Goal: Communication & Community: Answer question/provide support

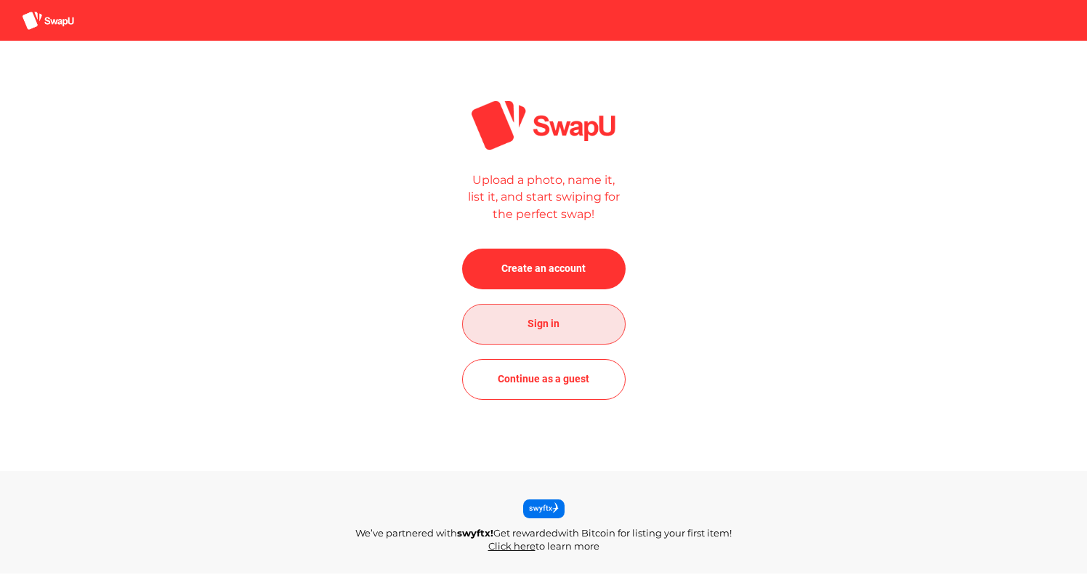
click at [544, 319] on span "Sign in" at bounding box center [544, 323] width 32 height 17
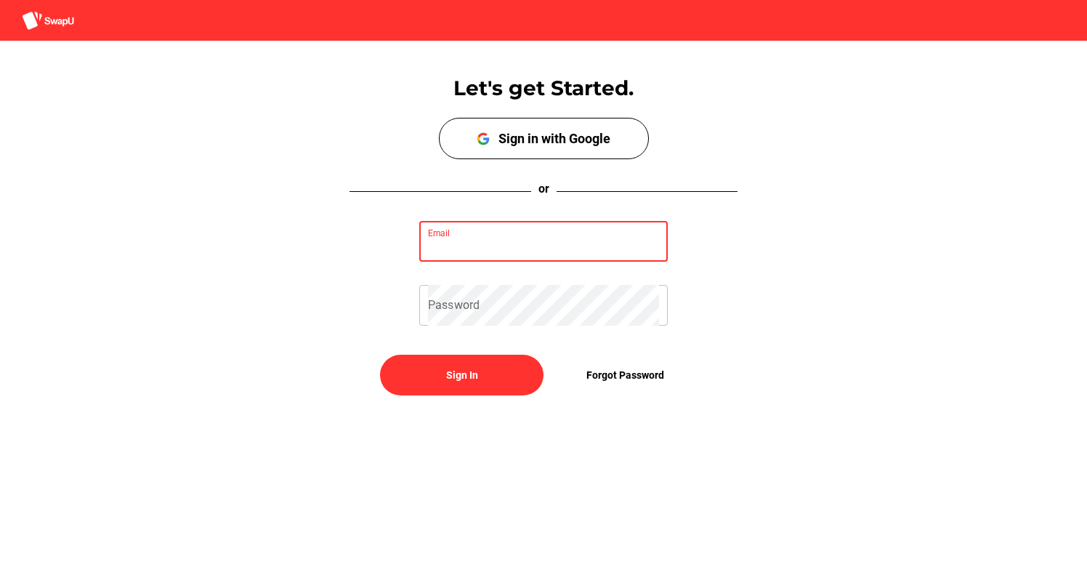
type input "shanethall1@icloud.com"
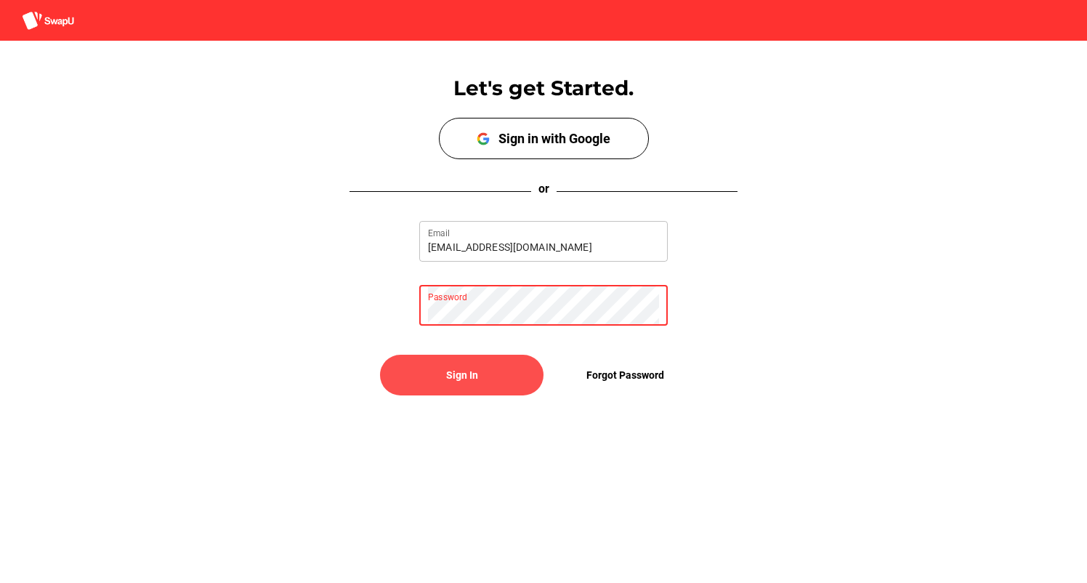
click at [451, 374] on span "Sign In" at bounding box center [462, 374] width 32 height 17
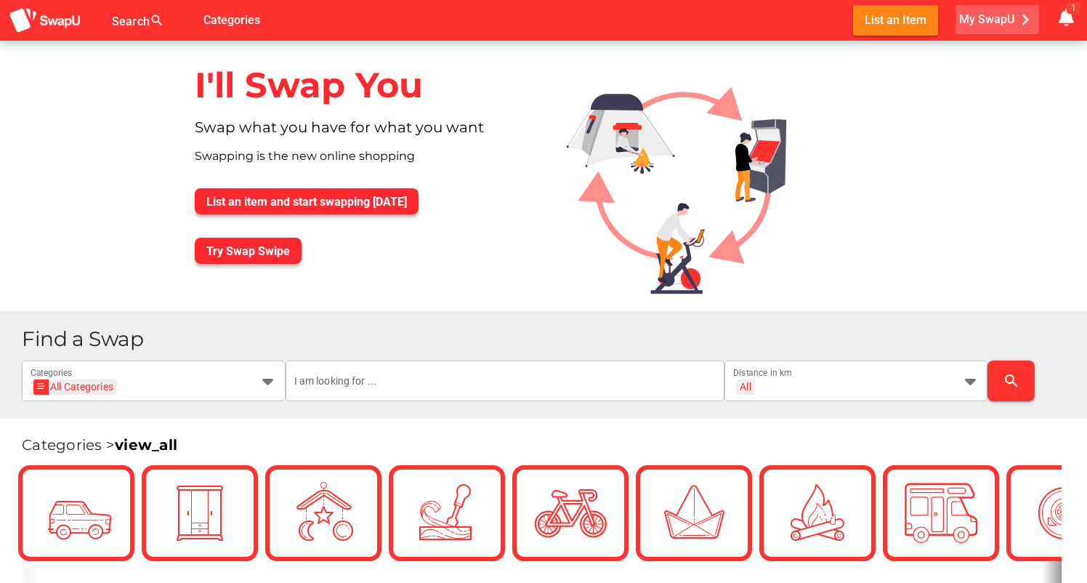
click at [976, 22] on span "My SwapU chevron_right" at bounding box center [998, 20] width 77 height 22
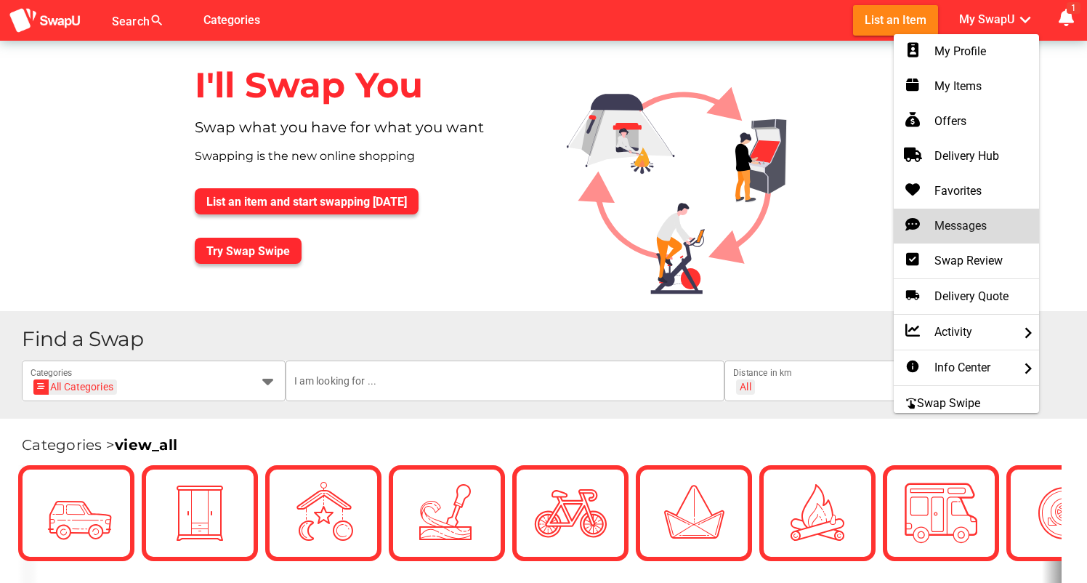
click at [946, 220] on div "Messages" at bounding box center [967, 225] width 122 height 17
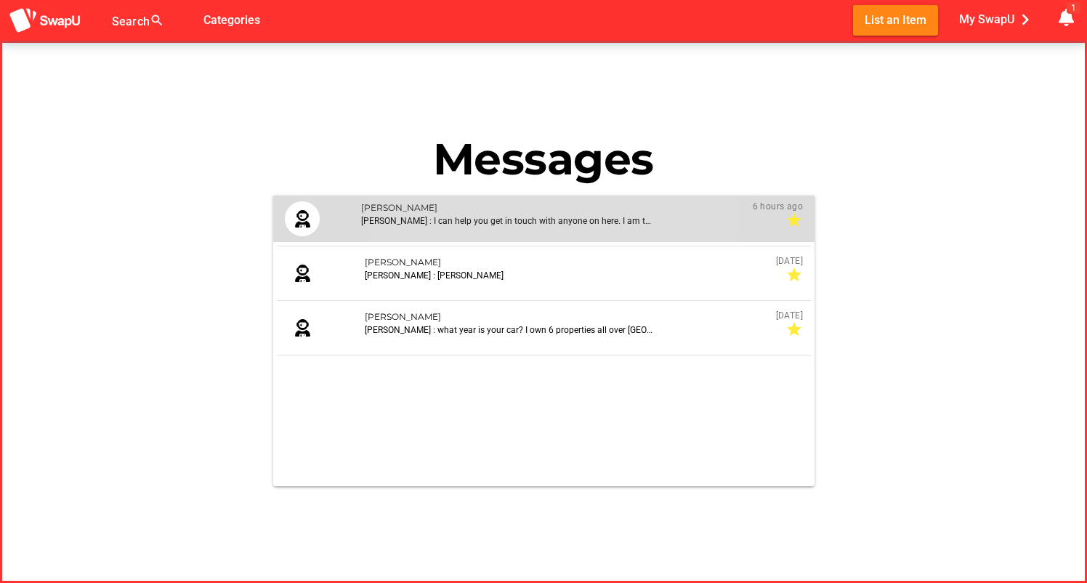
click at [580, 224] on div "Nic Robertson : I can help you get in touch with anyone on here. I am the owner…" at bounding box center [506, 220] width 291 height 13
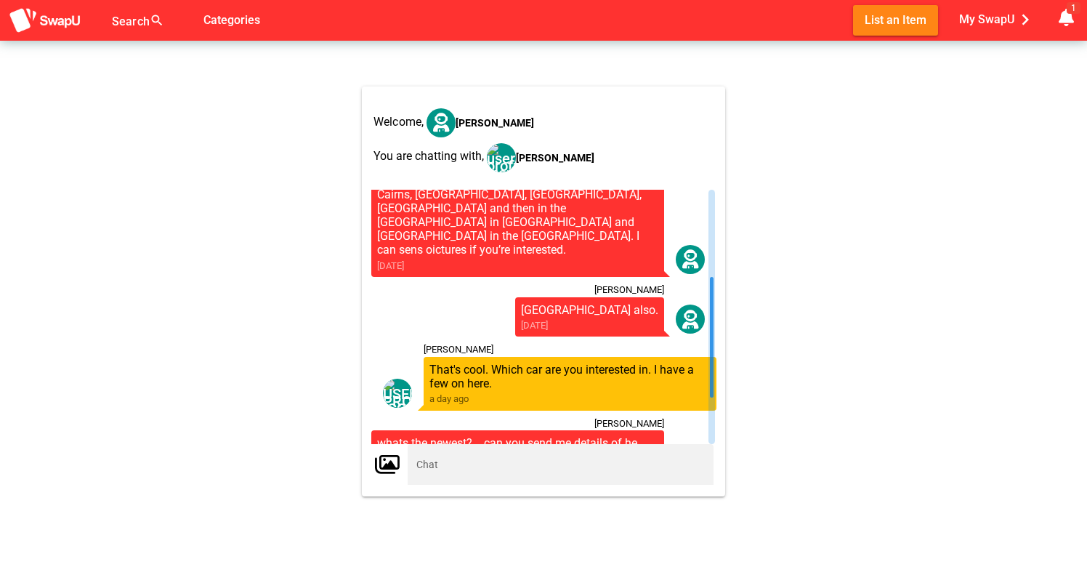
scroll to position [282, 0]
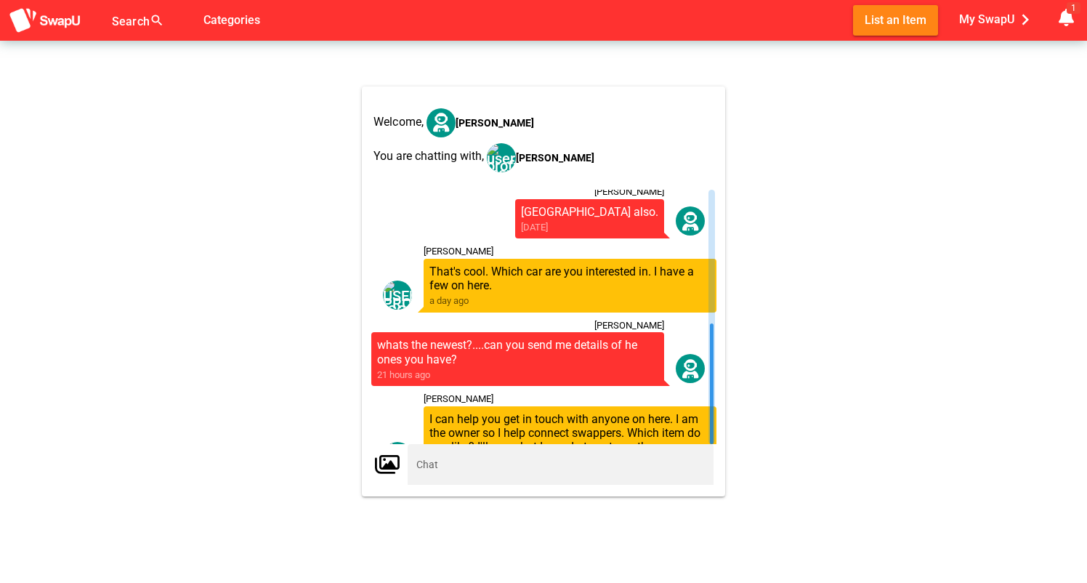
drag, startPoint x: 711, startPoint y: 302, endPoint x: 674, endPoint y: 517, distance: 217.6
click at [674, 517] on html "Search search false Categories List an Item My SwapU chevron_right getting mess…" at bounding box center [543, 250] width 1087 height 583
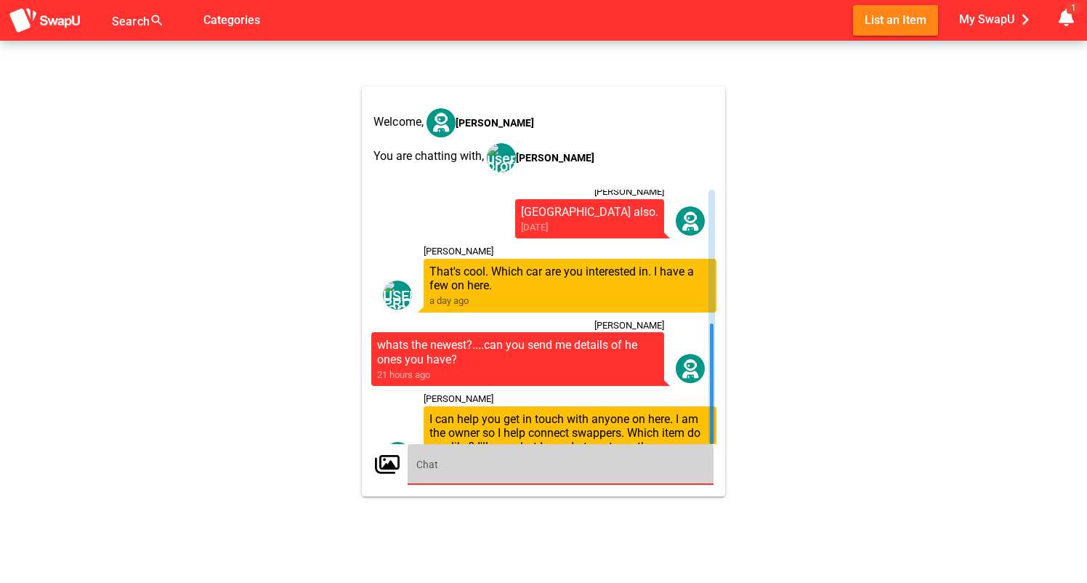
click at [536, 461] on input "text" at bounding box center [561, 464] width 289 height 41
type input "I'm open to multiple options but would prefer a car under 10 years old..... I h…"
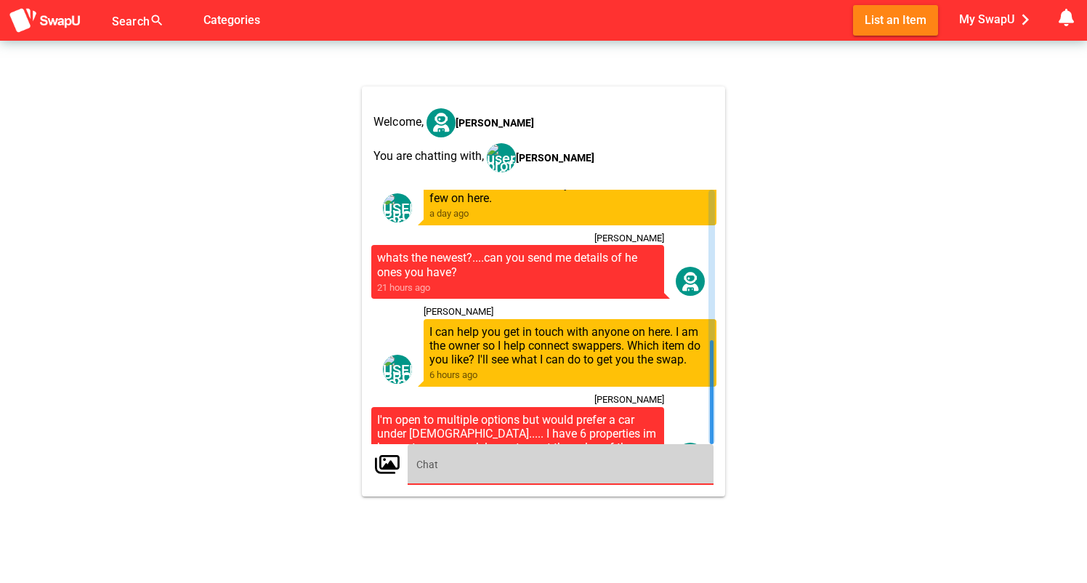
scroll to position [369, 0]
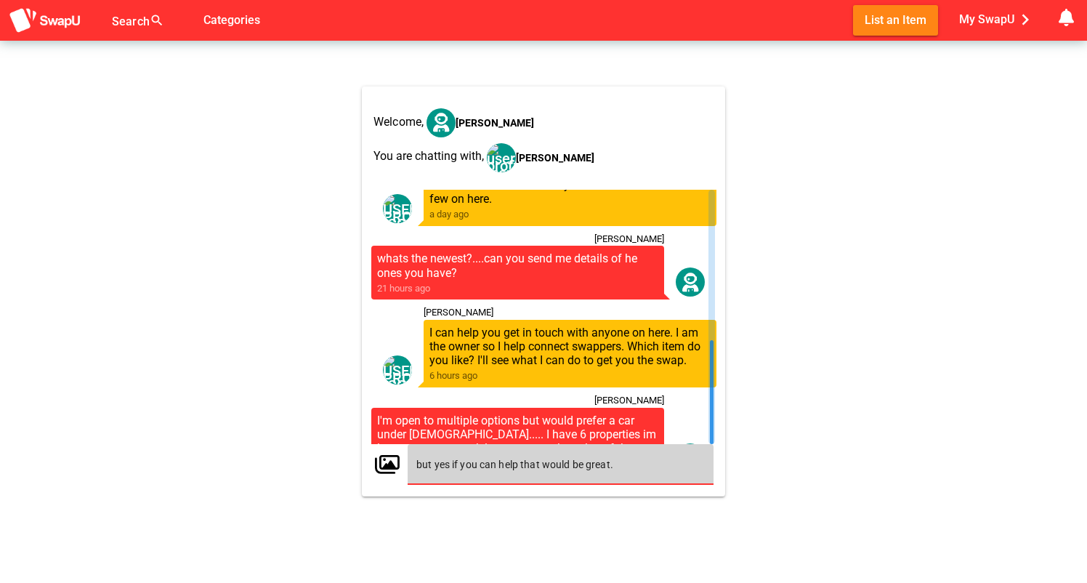
type input "but yes if you can help that would be great."
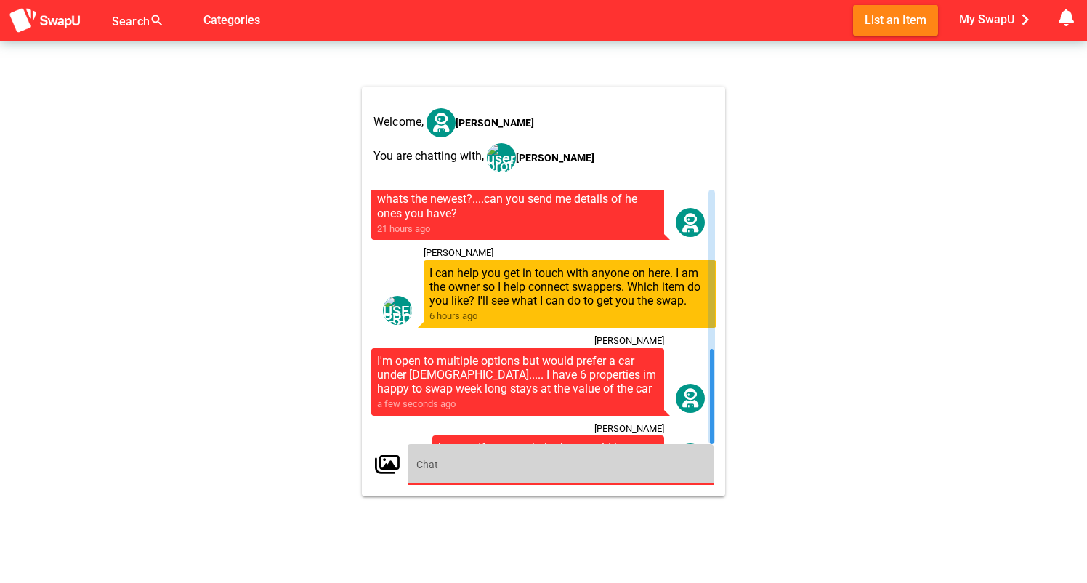
scroll to position [427, 0]
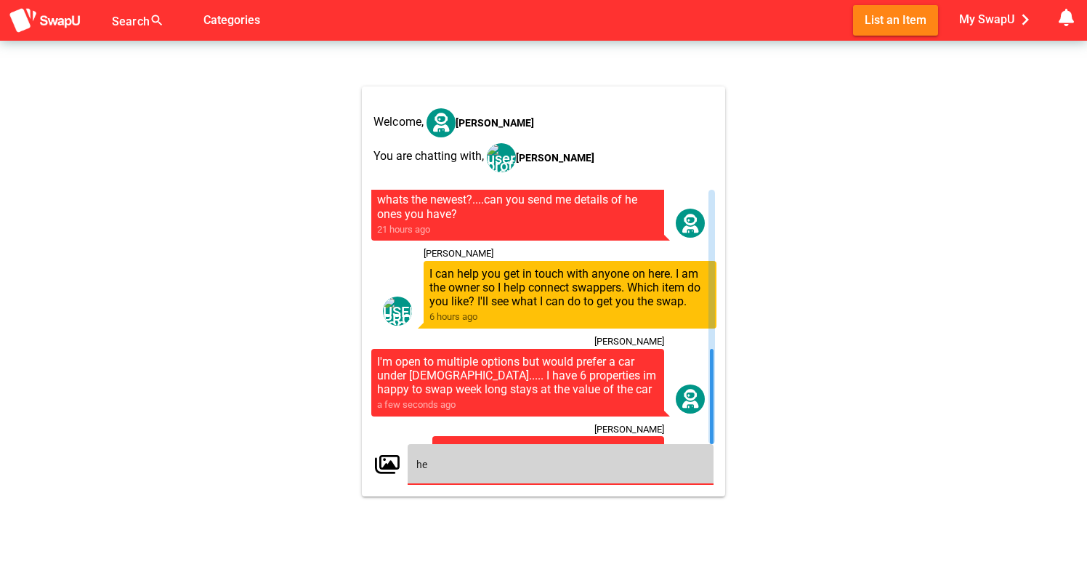
type input "h"
type input "theres also a guy swapping his house- its cheap 45k.... but id swap the equival…"
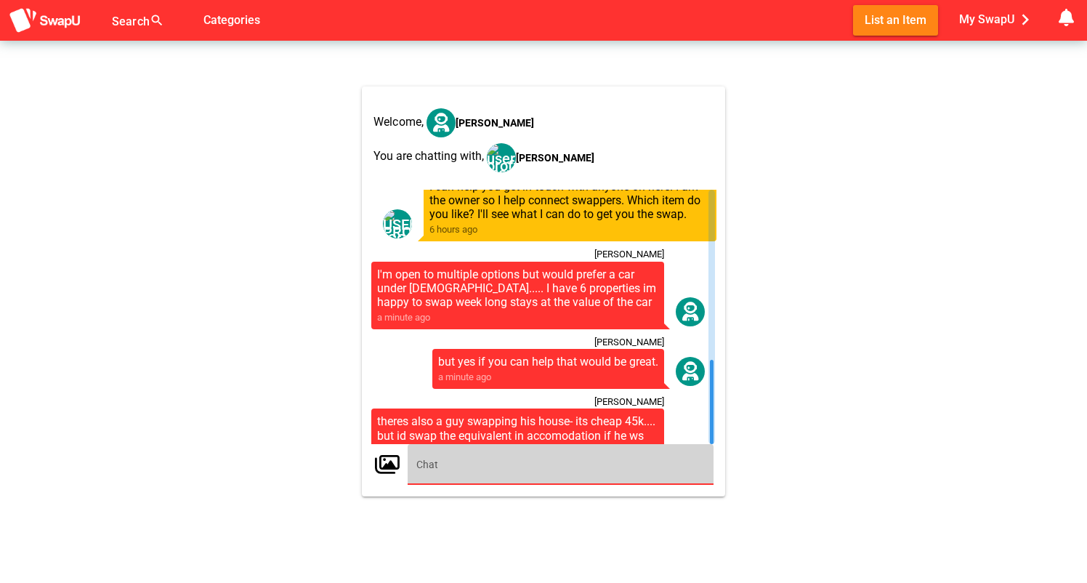
scroll to position [514, 0]
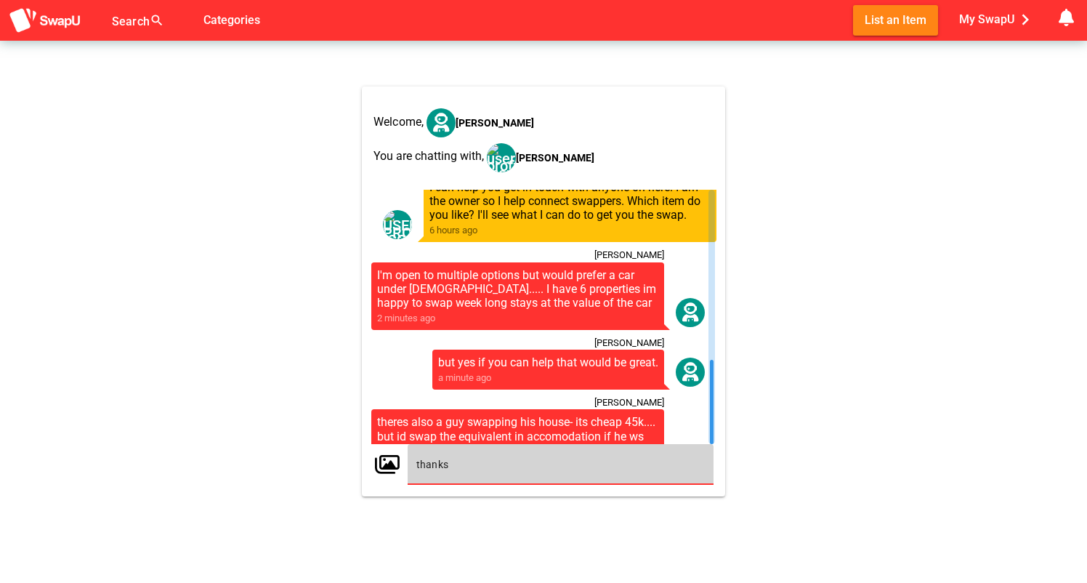
type input "thanks"
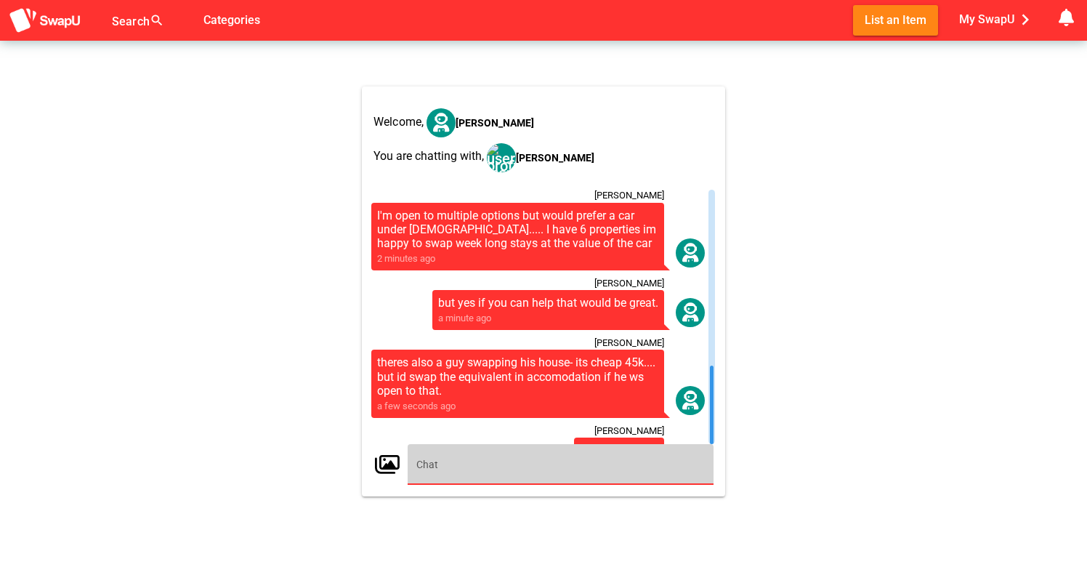
scroll to position [573, 0]
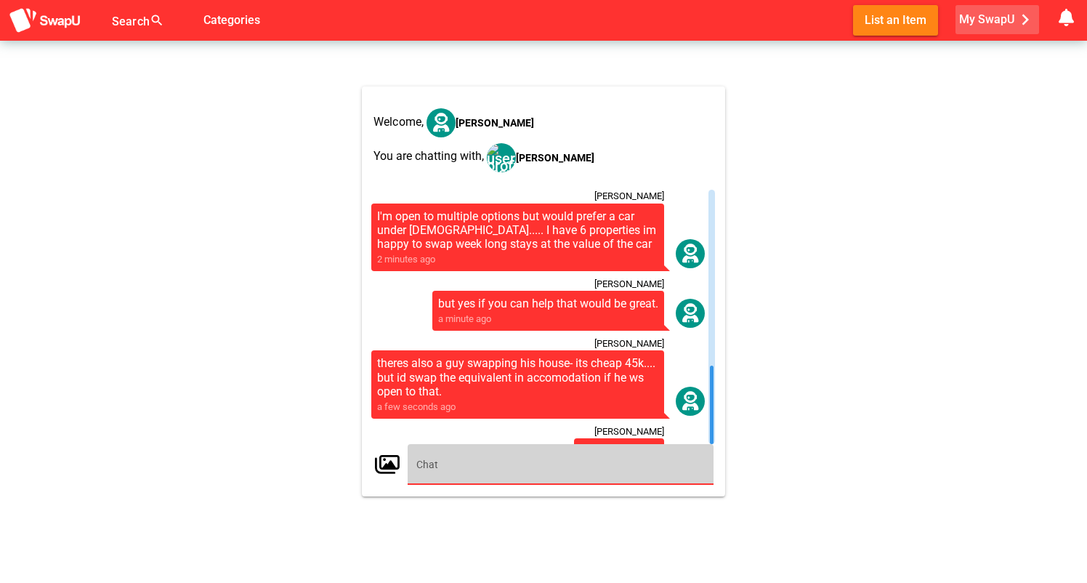
click at [987, 15] on span "My SwapU chevron_right" at bounding box center [998, 20] width 77 height 22
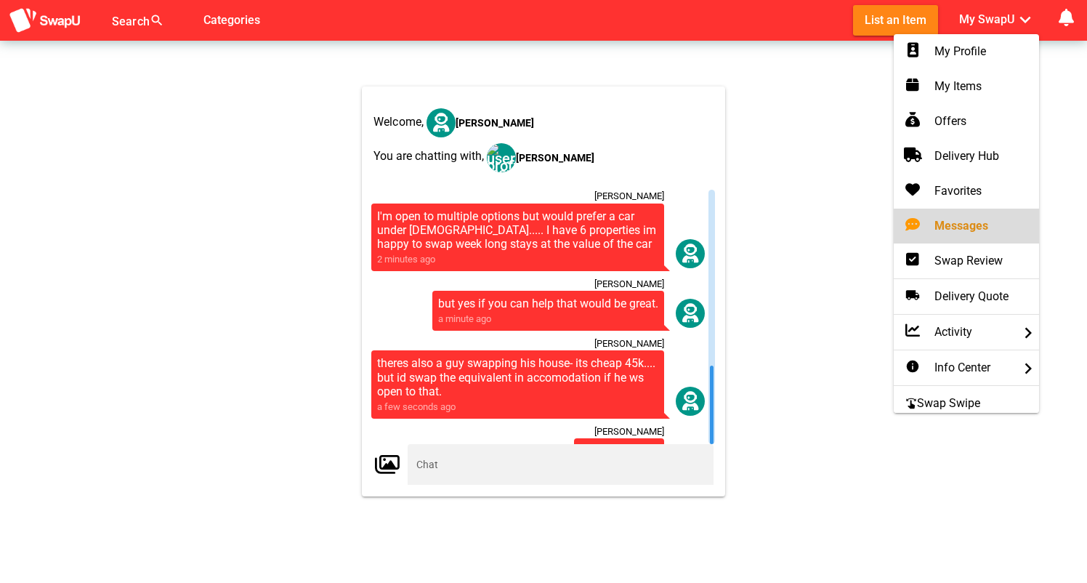
click at [949, 220] on div "Messages" at bounding box center [967, 225] width 122 height 17
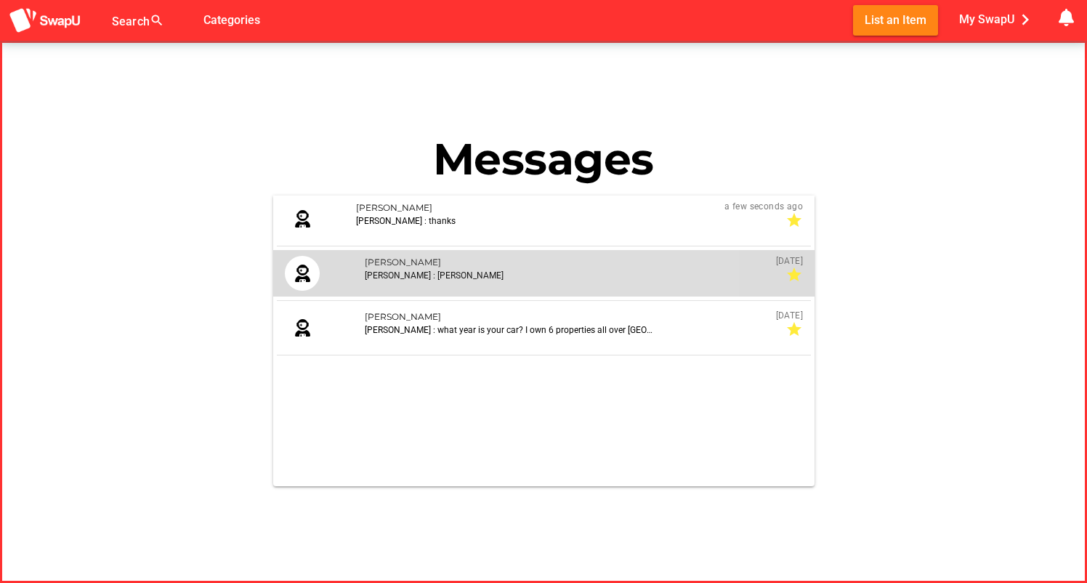
click at [510, 268] on div "[PERSON_NAME]" at bounding box center [564, 262] width 400 height 13
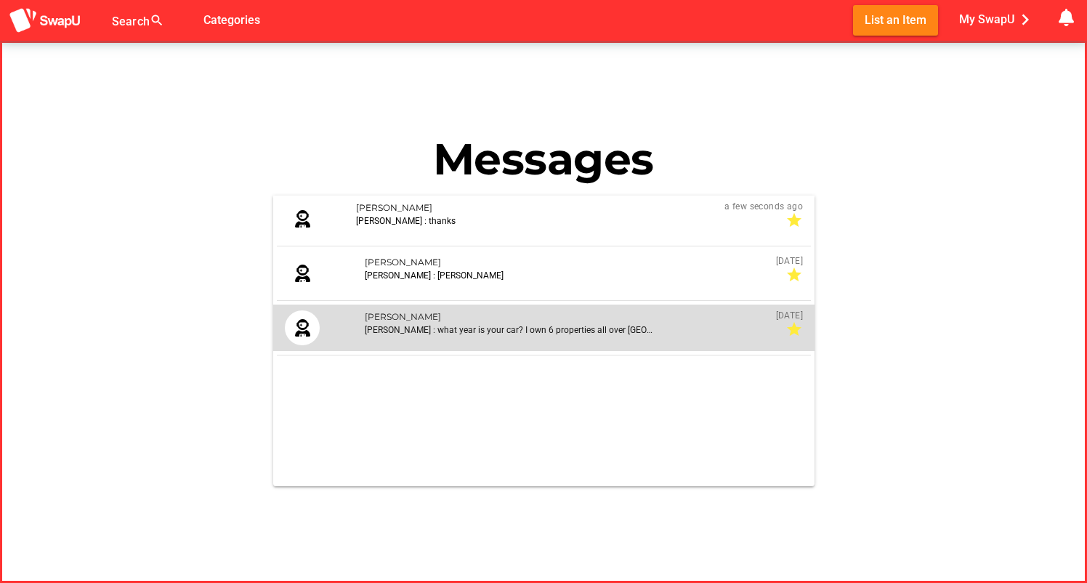
click at [393, 331] on div "[PERSON_NAME] : what year is your car? I own 6 properties all over [GEOGRAPHIC_…" at bounding box center [509, 329] width 291 height 13
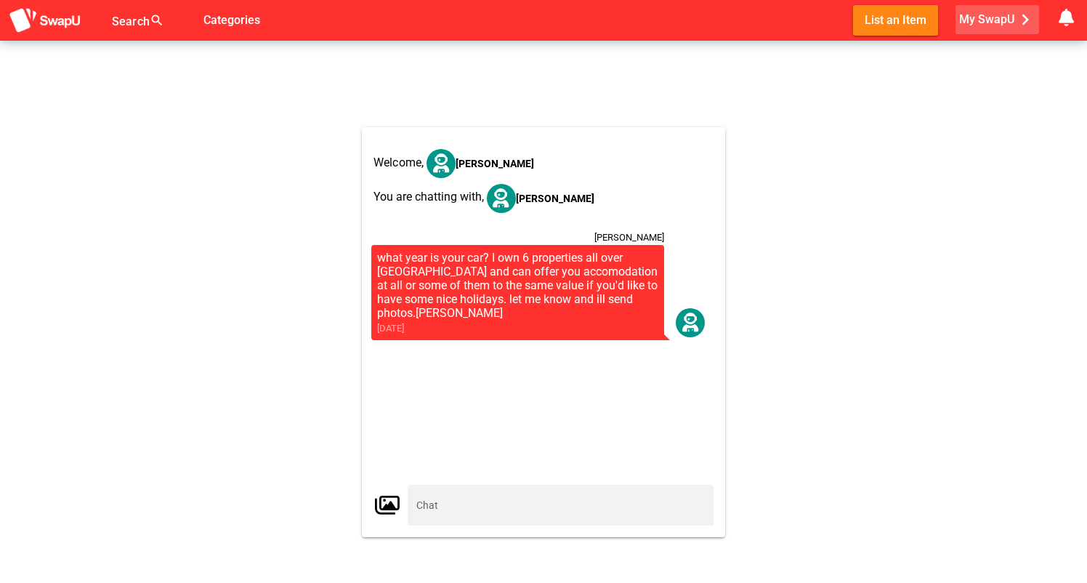
click at [995, 18] on span "My SwapU chevron_right" at bounding box center [998, 20] width 77 height 22
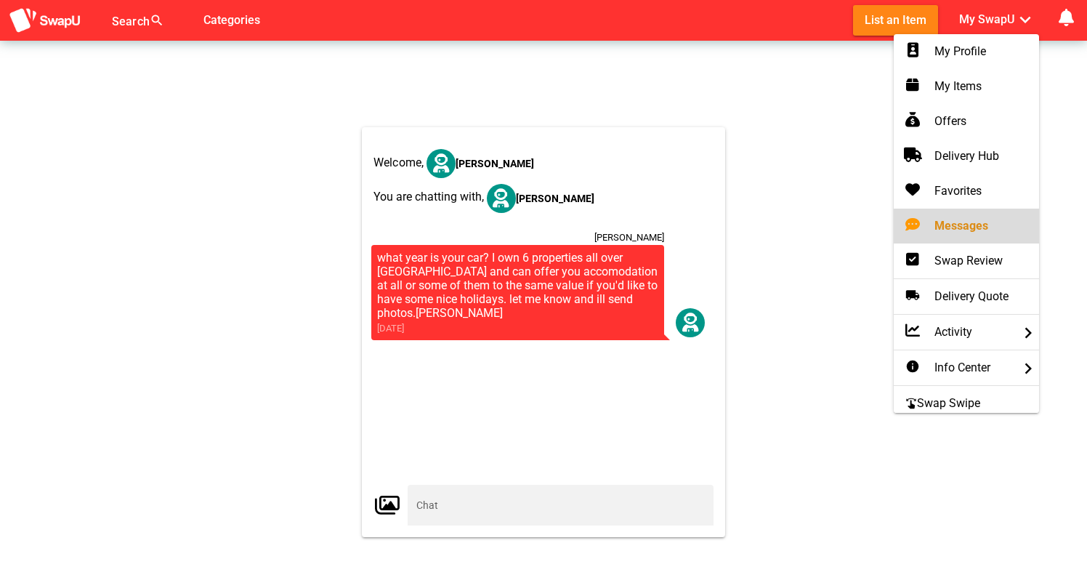
click at [965, 225] on div "Messages" at bounding box center [967, 225] width 122 height 17
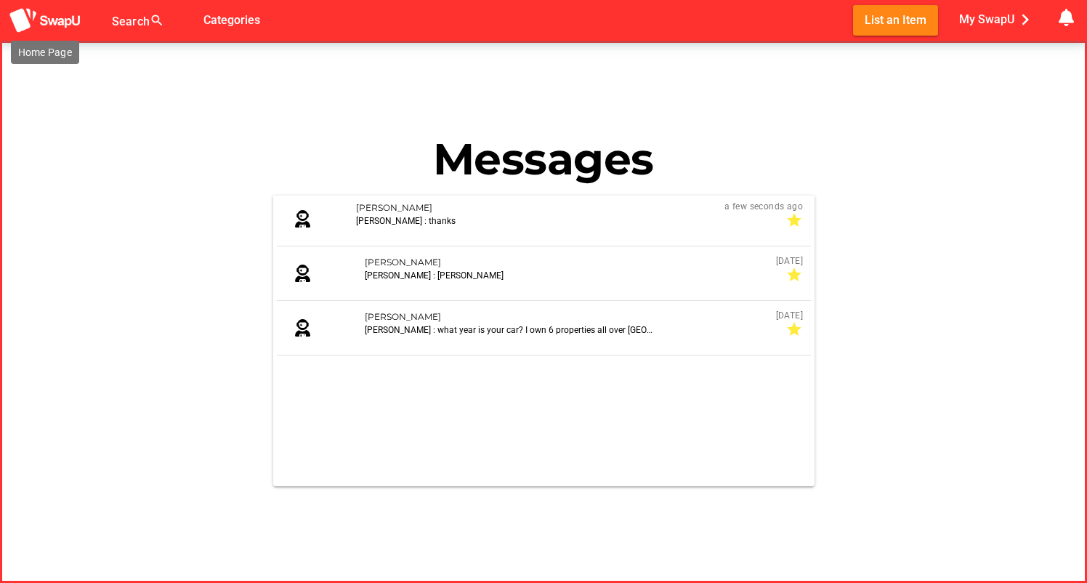
click at [65, 15] on img at bounding box center [45, 20] width 73 height 27
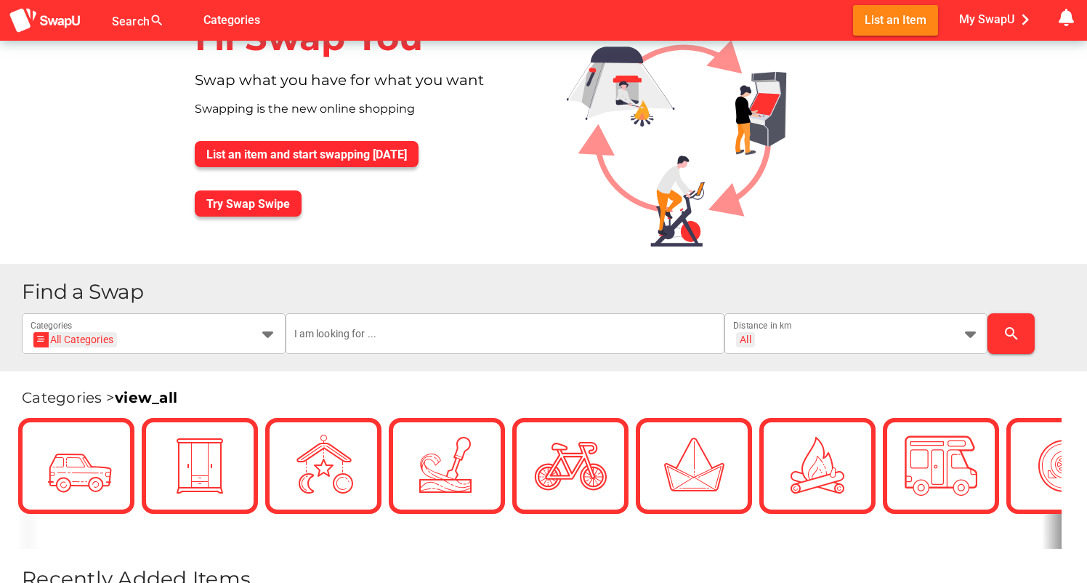
scroll to position [49, 0]
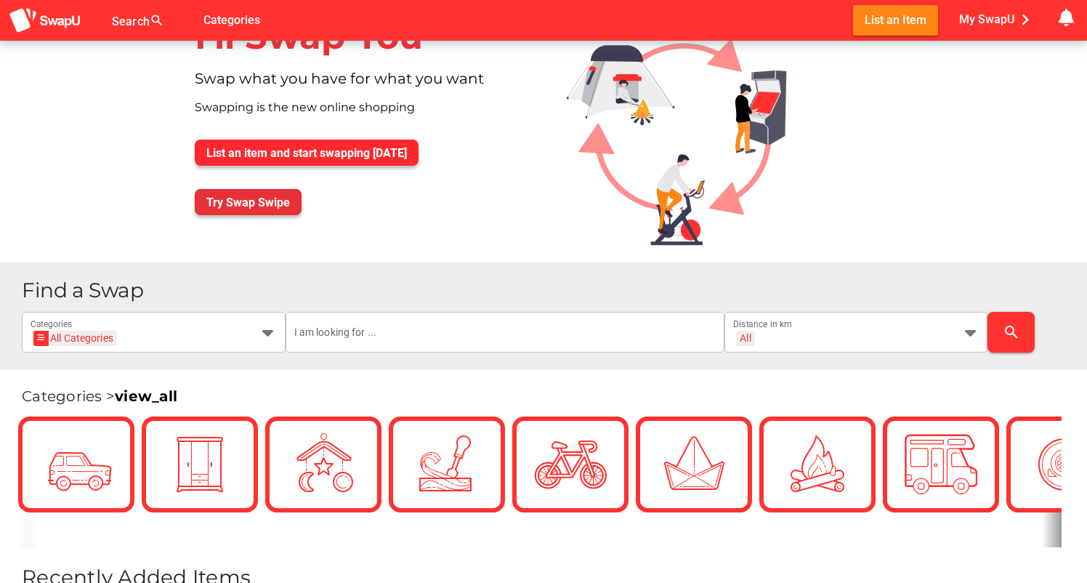
click at [231, 202] on span "Try Swap Swipe" at bounding box center [248, 203] width 84 height 14
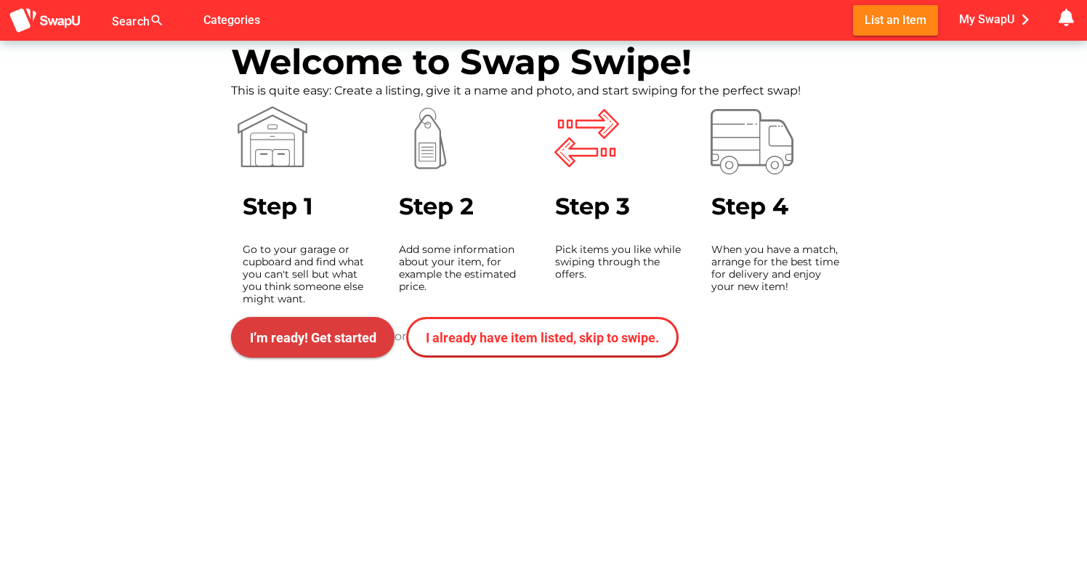
click at [297, 338] on span "I’m ready! Get started" at bounding box center [313, 337] width 126 height 15
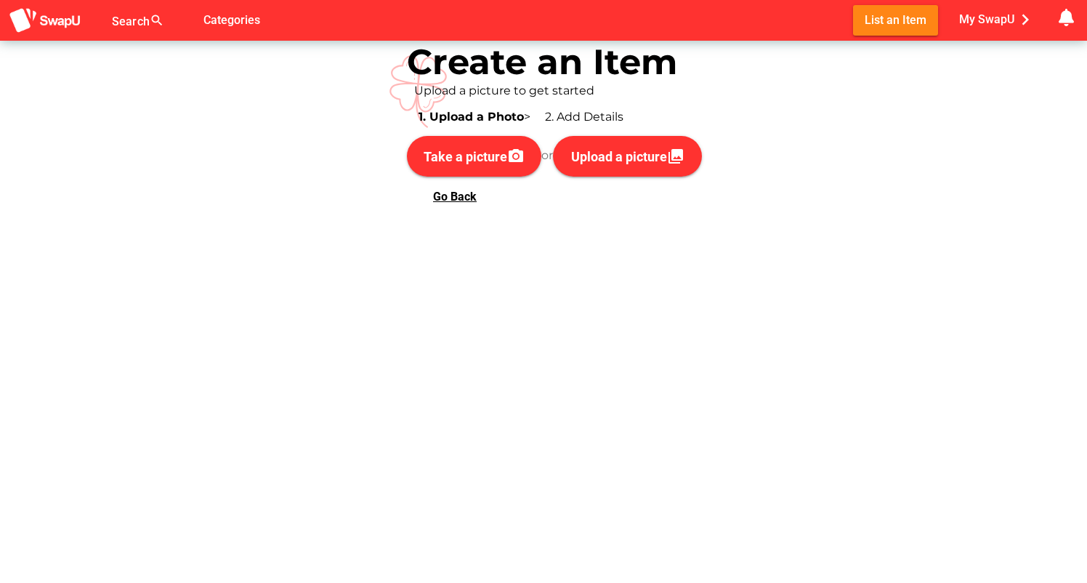
click at [445, 193] on span "Go Back" at bounding box center [455, 197] width 44 height 14
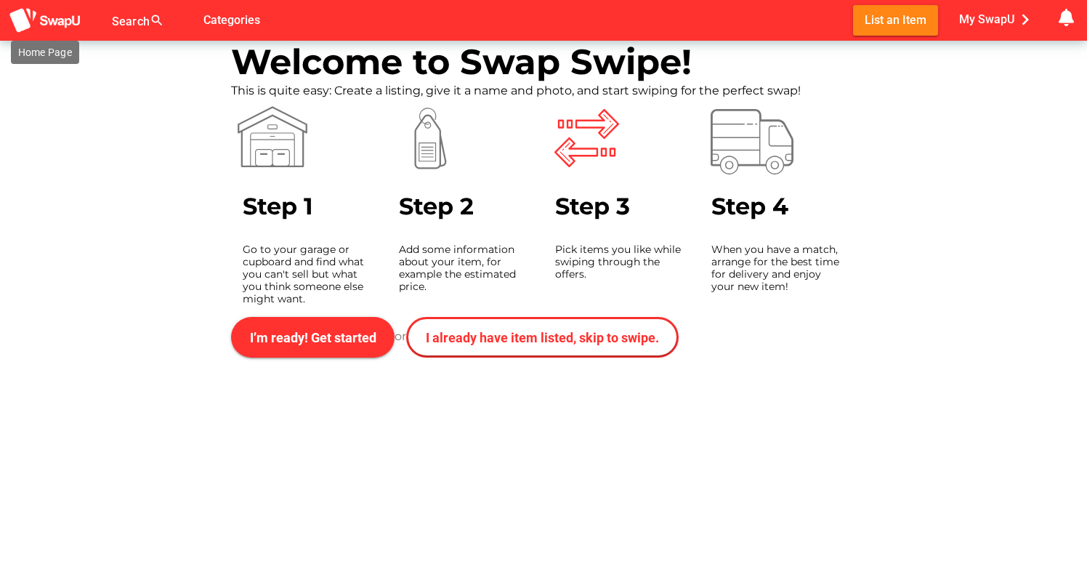
click at [65, 23] on img at bounding box center [45, 20] width 73 height 27
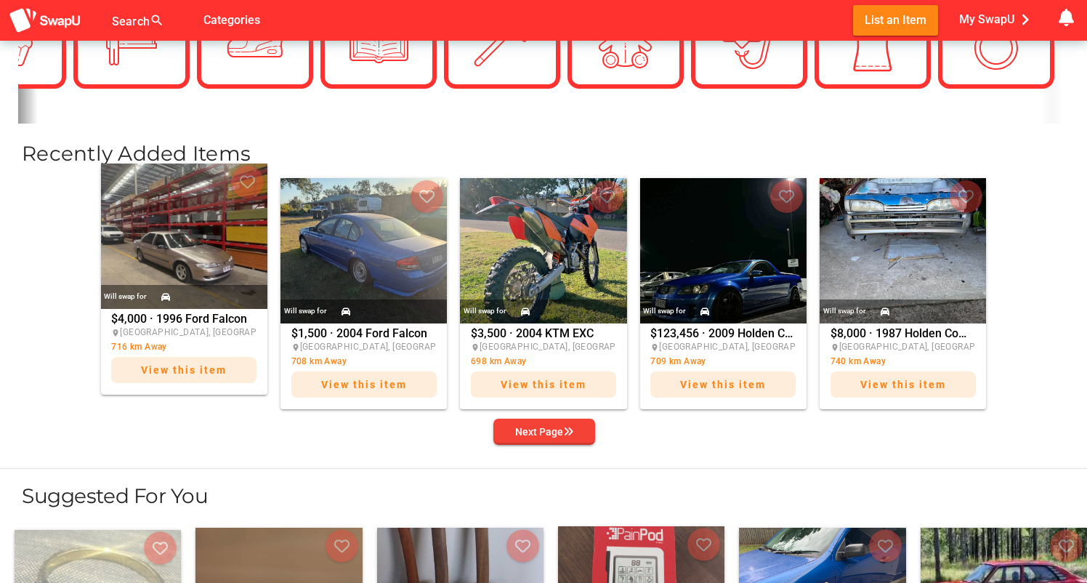
scroll to position [481, 0]
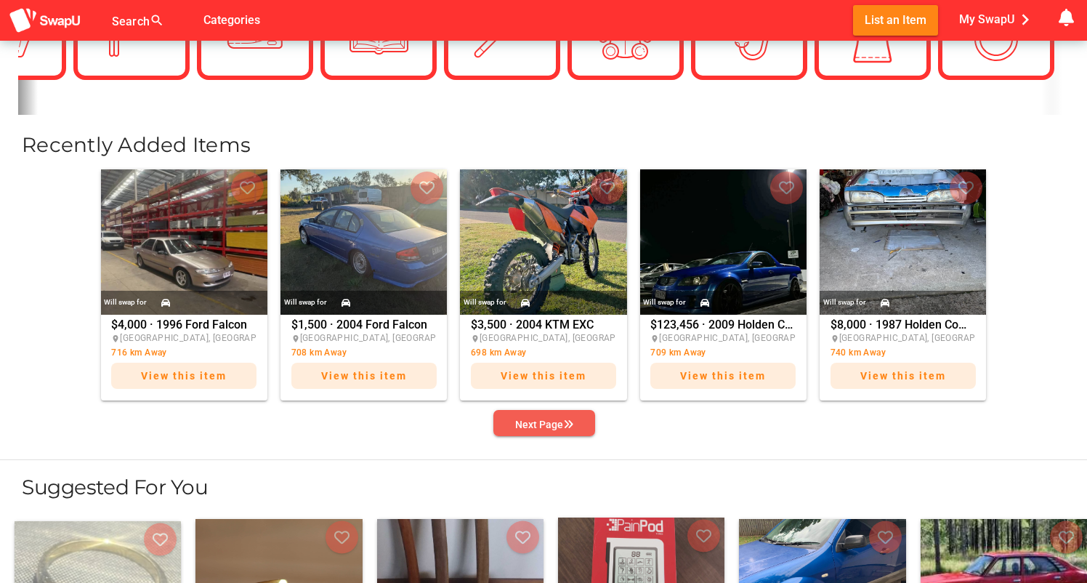
click at [542, 425] on div "Next Page" at bounding box center [544, 424] width 58 height 17
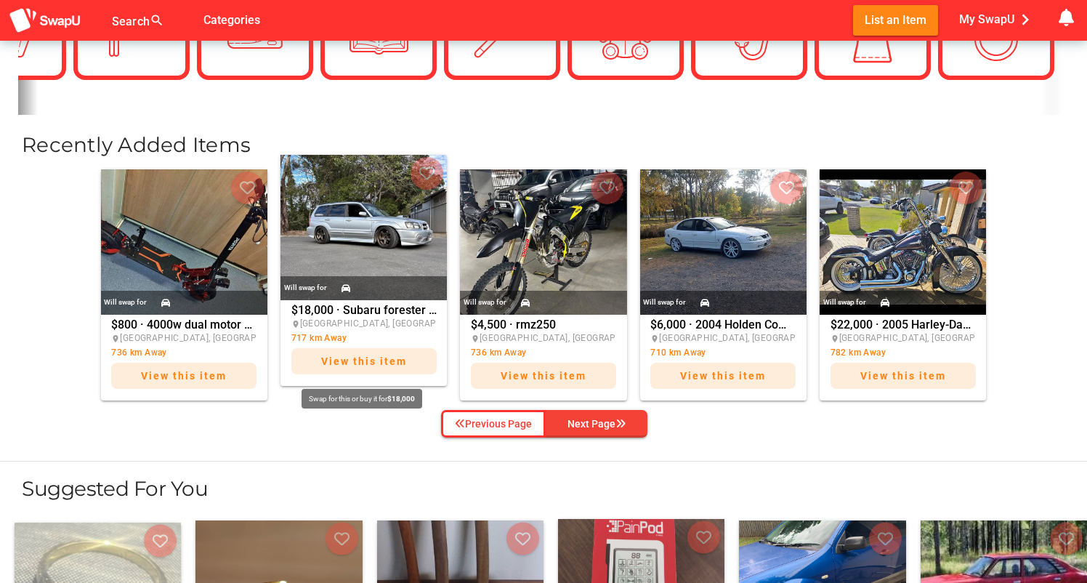
click at [346, 366] on span "View this item" at bounding box center [364, 361] width 86 height 12
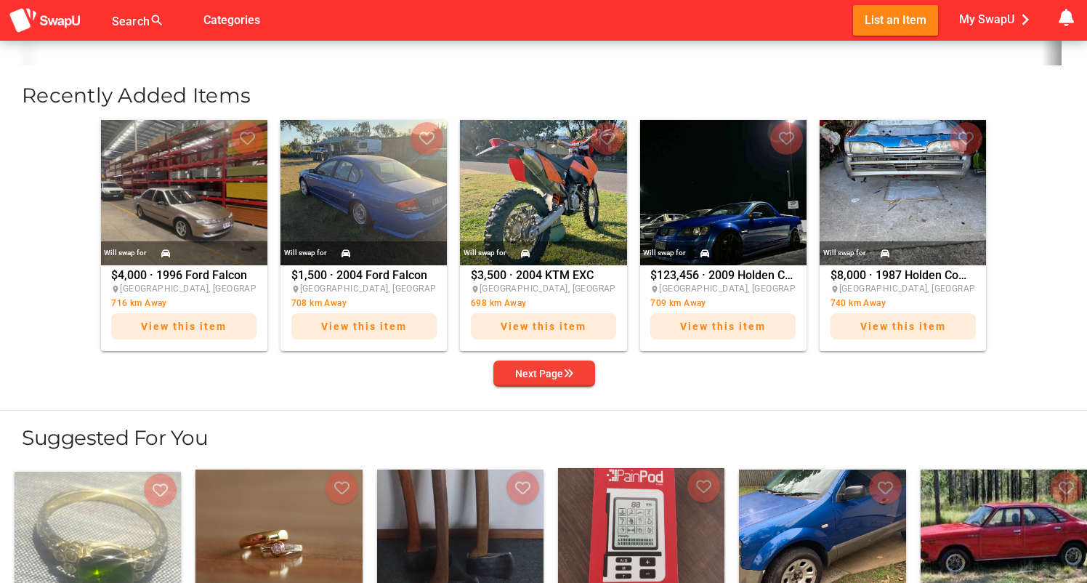
scroll to position [486, 0]
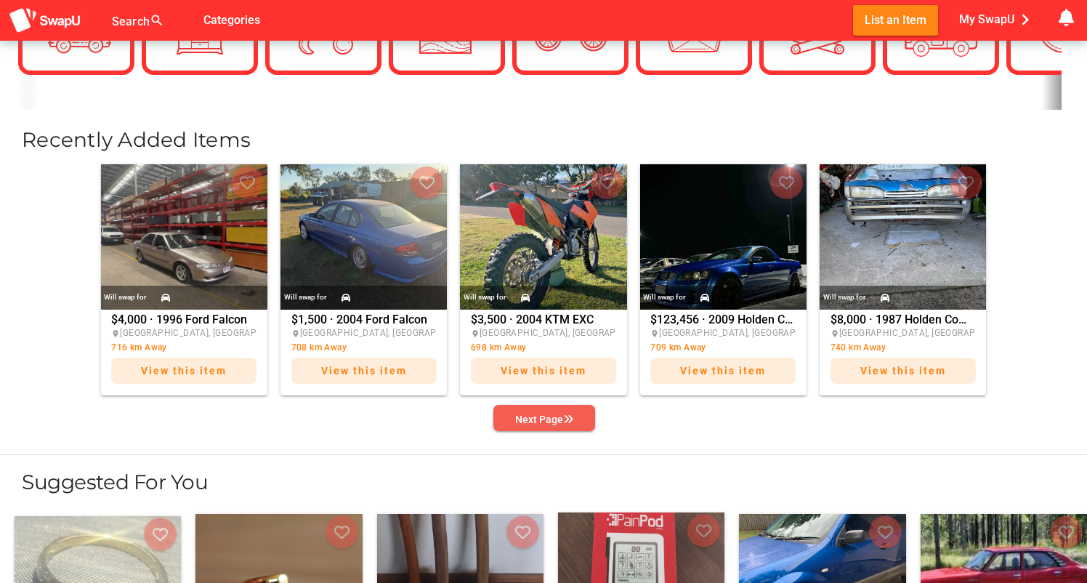
click at [536, 419] on div "Next Page" at bounding box center [544, 419] width 58 height 17
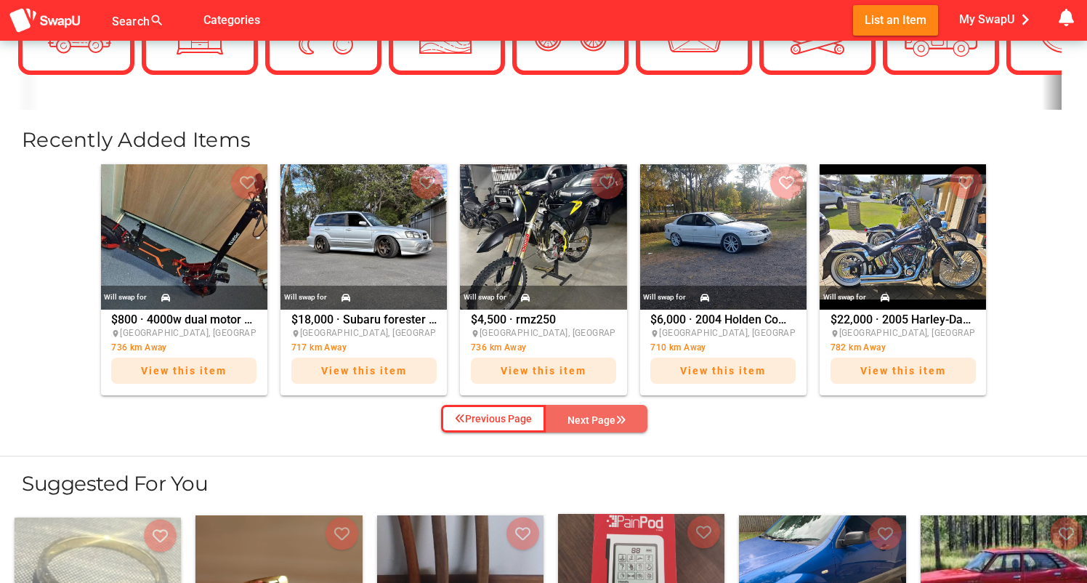
click at [595, 416] on div "Next Page" at bounding box center [597, 419] width 58 height 17
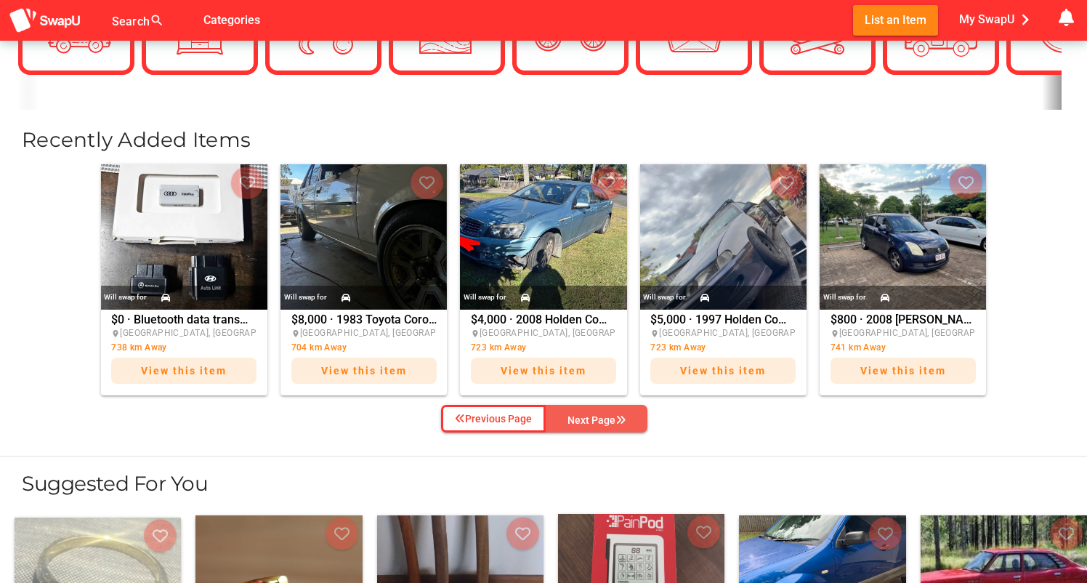
click at [586, 419] on div "Next Page" at bounding box center [597, 419] width 58 height 17
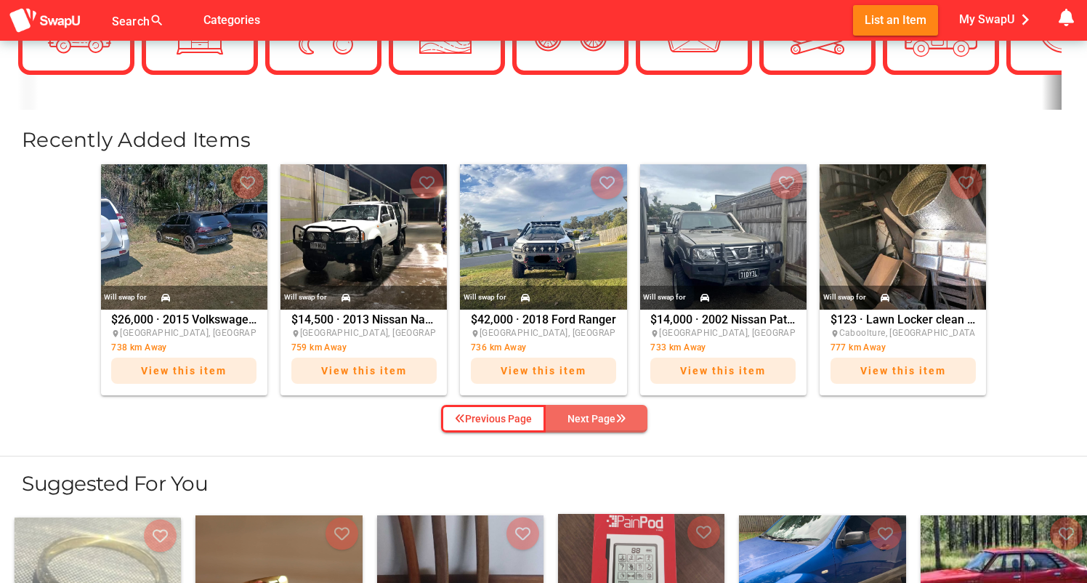
click at [586, 419] on div "Next Page" at bounding box center [597, 418] width 58 height 17
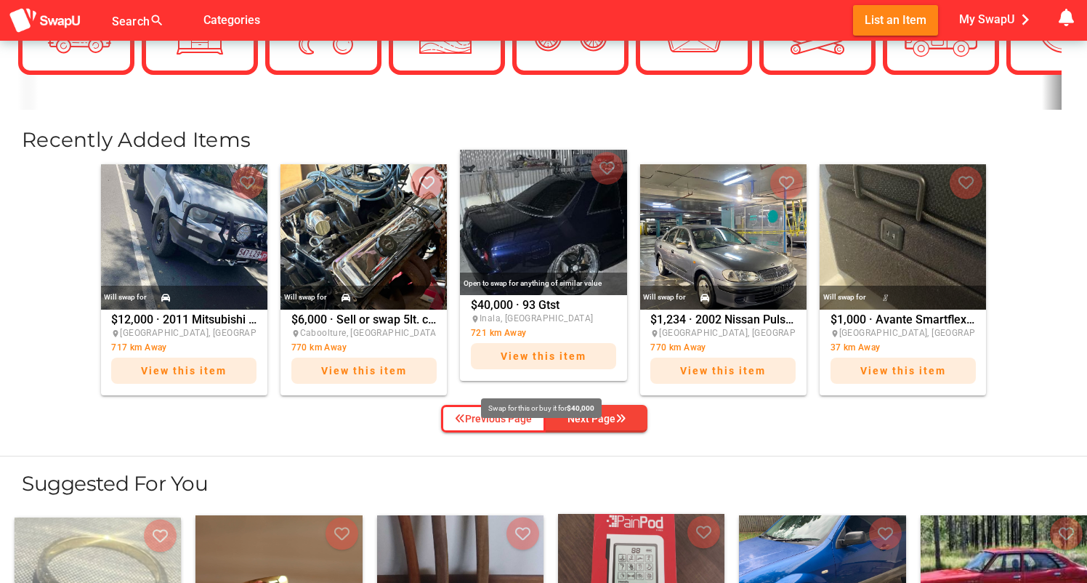
click at [530, 358] on span "View this item" at bounding box center [544, 356] width 86 height 12
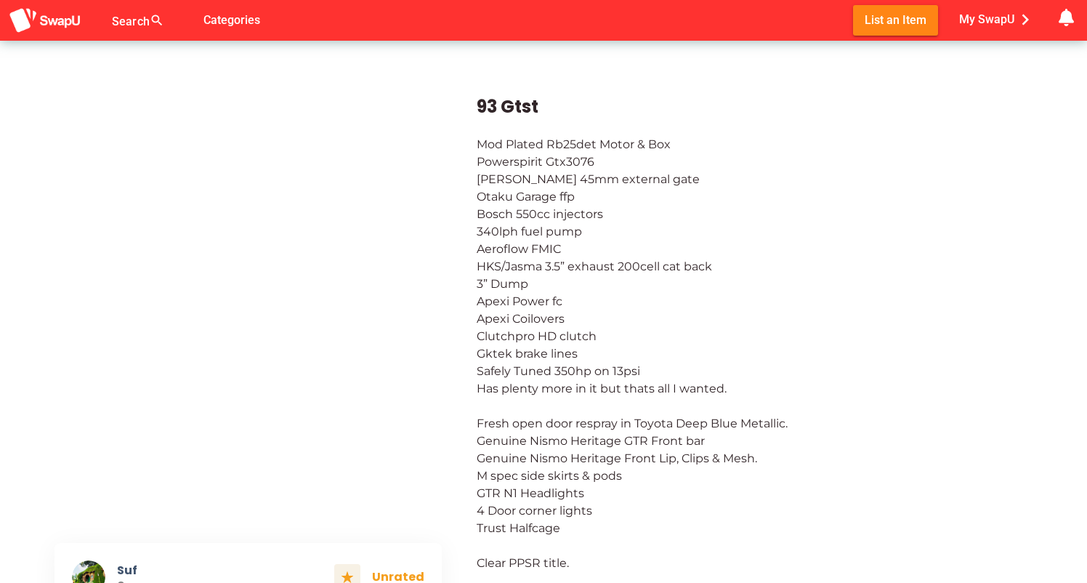
click at [343, 321] on img at bounding box center [248, 313] width 387 height 436
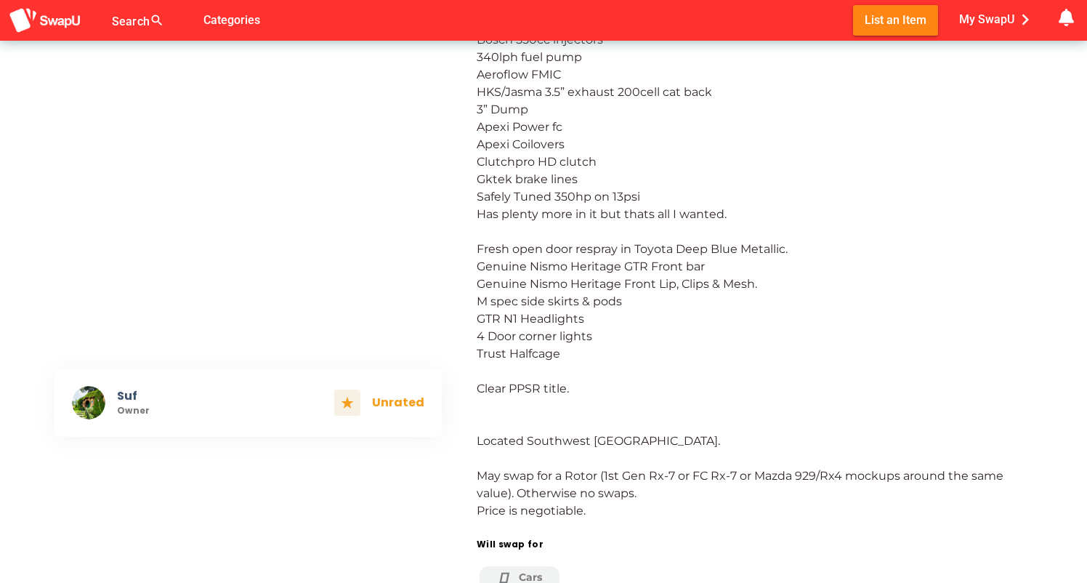
scroll to position [190, 0]
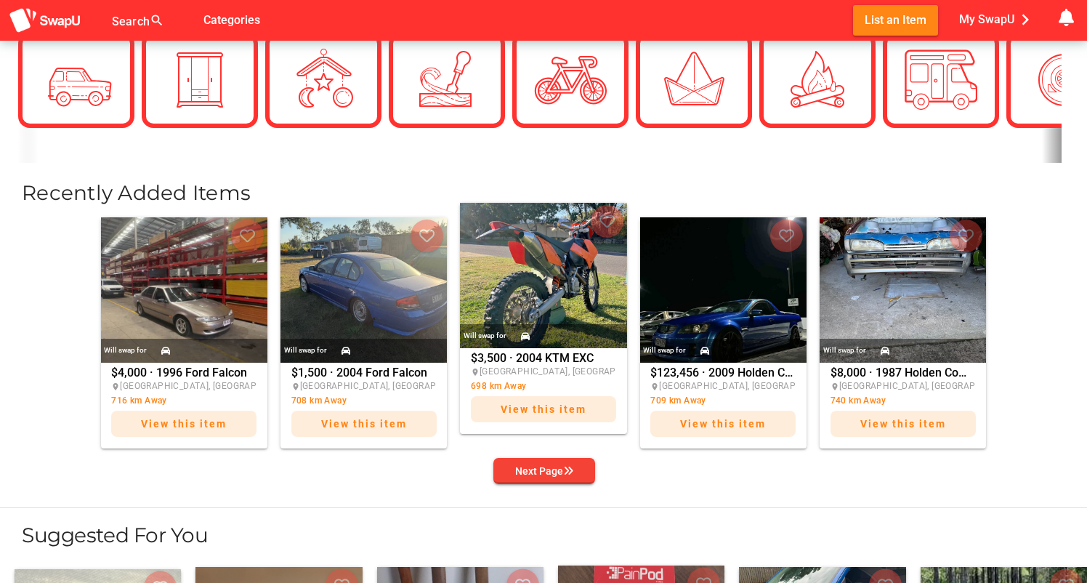
scroll to position [450, 0]
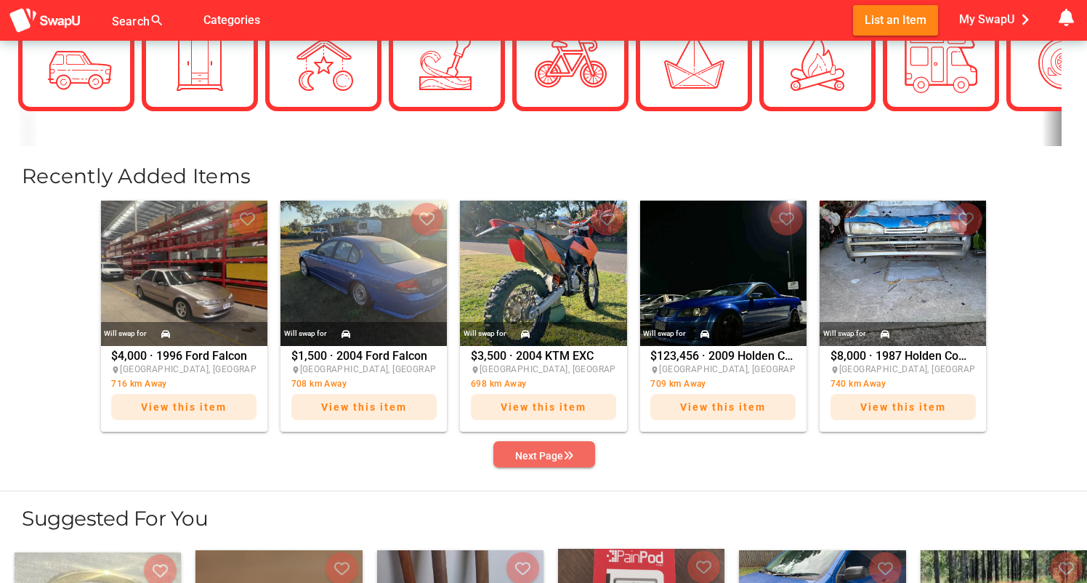
click at [553, 454] on div "Next Page" at bounding box center [544, 455] width 58 height 17
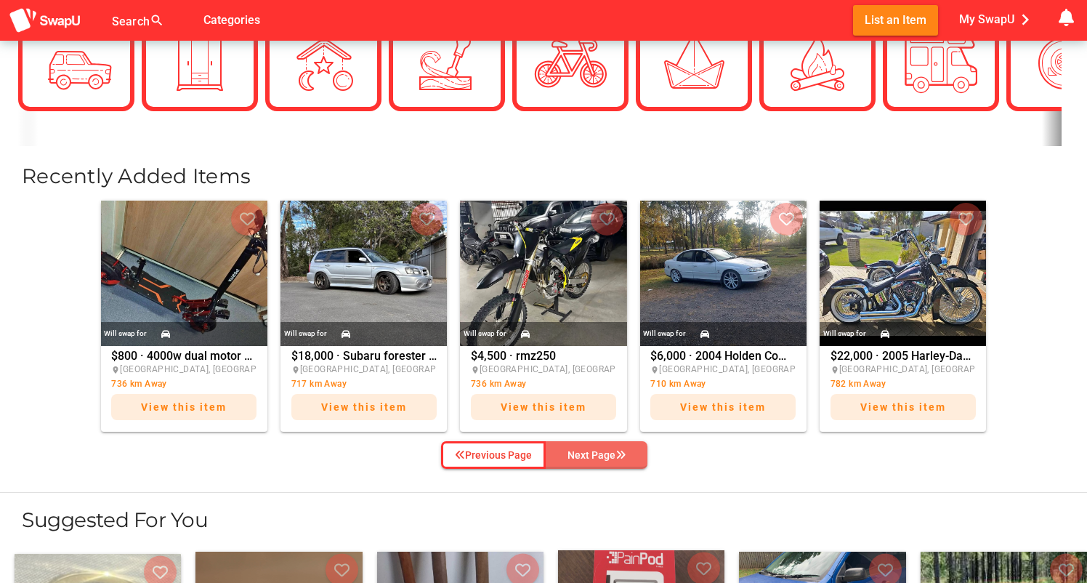
click at [579, 452] on div "Next Page" at bounding box center [597, 454] width 58 height 17
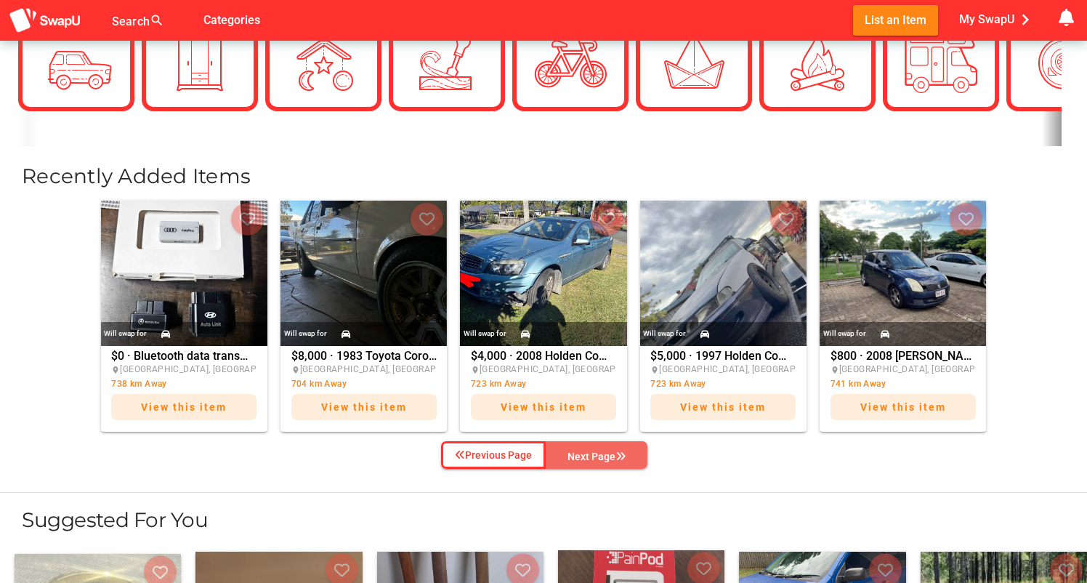
click at [579, 452] on div "Next Page" at bounding box center [597, 456] width 58 height 17
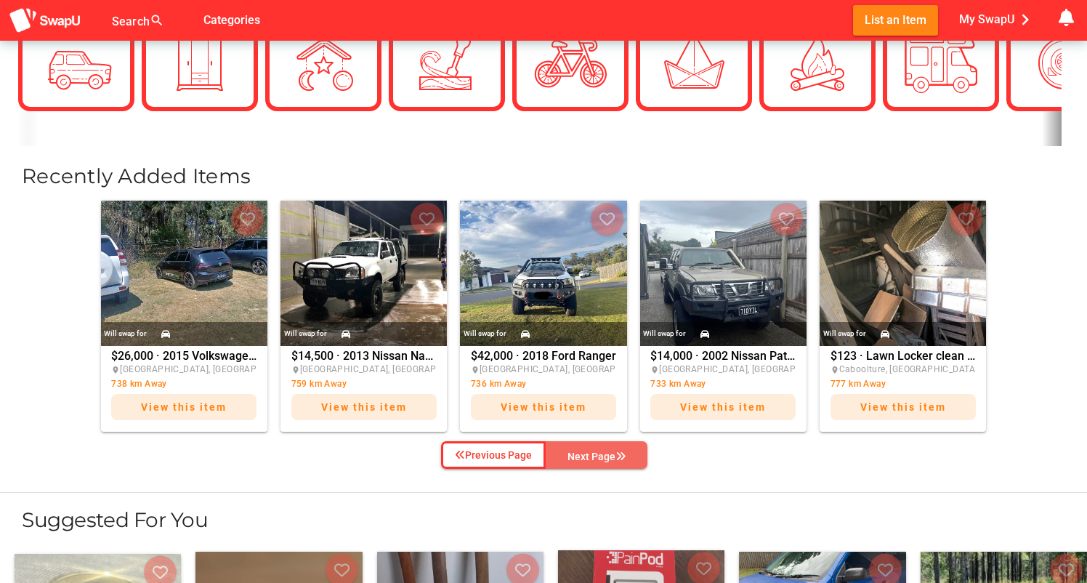
click at [579, 452] on div "Next Page" at bounding box center [597, 456] width 58 height 17
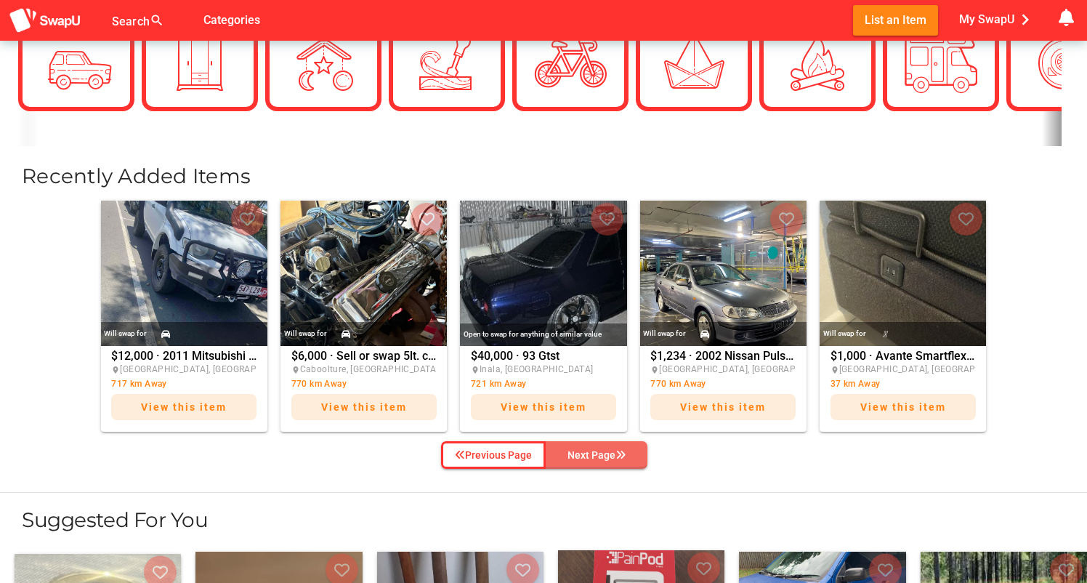
click at [579, 453] on div "Next Page" at bounding box center [597, 454] width 58 height 17
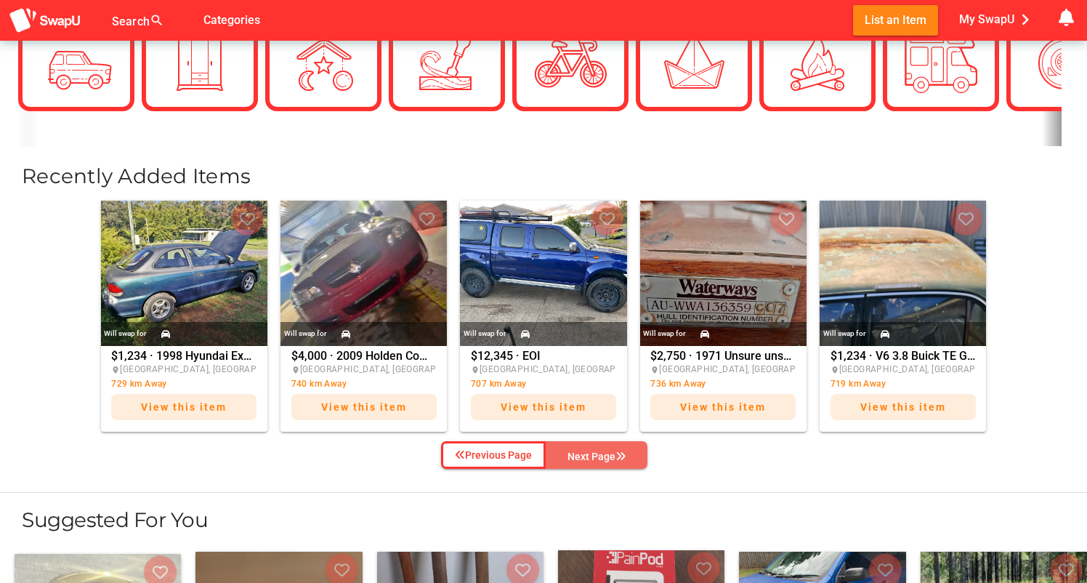
click at [579, 453] on div "Next Page" at bounding box center [597, 456] width 58 height 17
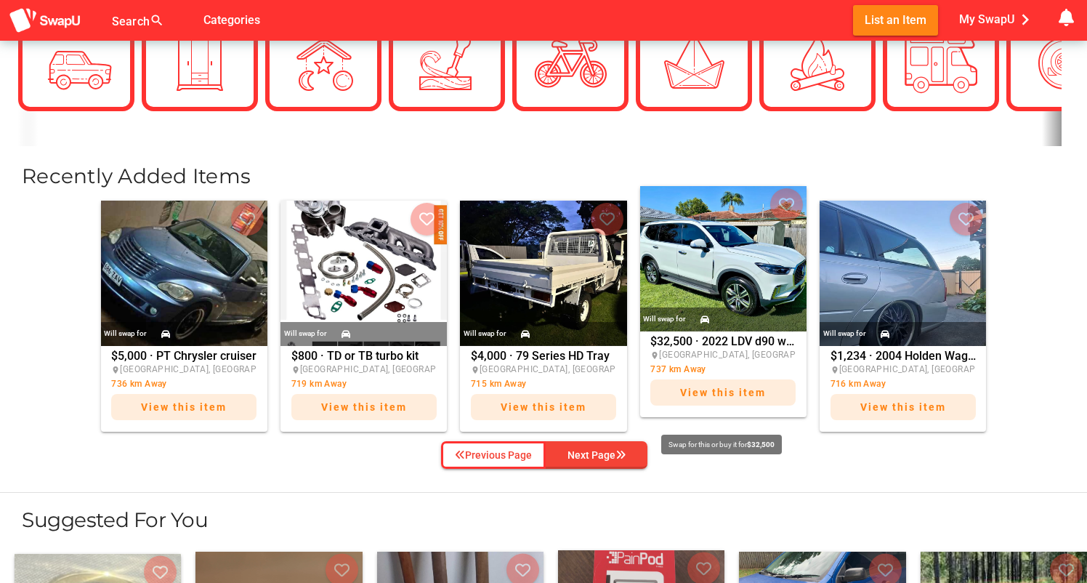
click at [715, 394] on span "View this item" at bounding box center [723, 393] width 86 height 12
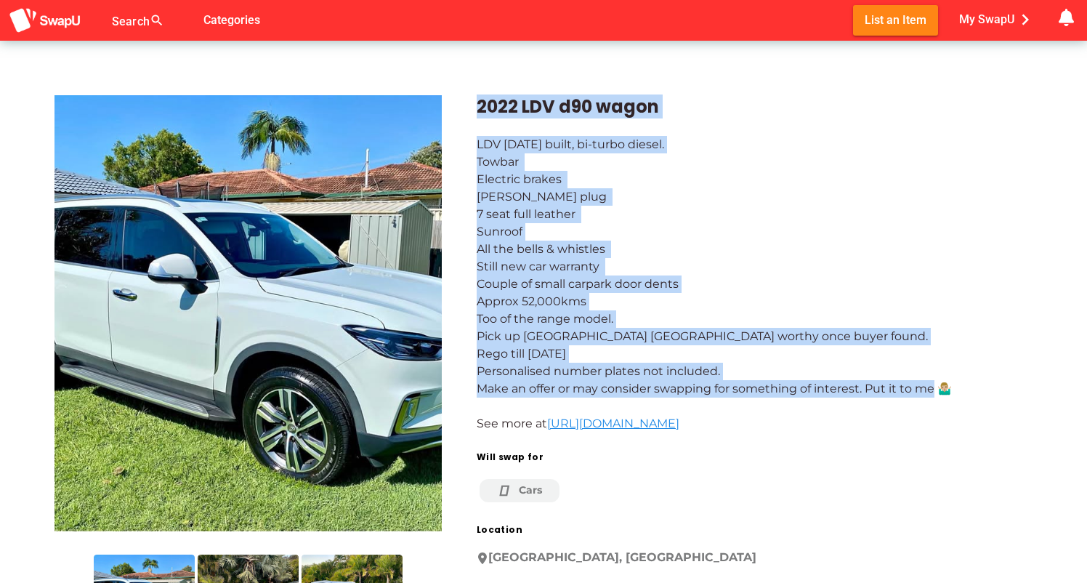
drag, startPoint x: 478, startPoint y: 104, endPoint x: 895, endPoint y: 423, distance: 524.7
click at [895, 424] on div "2022 LDV d90 wagon LDV [DATE] built, bi-turbo diesel. Towbar Electric brakes [P…" at bounding box center [737, 538] width 591 height 957
copy div "2022 LDV d90 wagon LDV [DATE] built, bi-turbo diesel. Towbar Electric brakes [P…"
click at [983, 22] on span "My SwapU chevron_right" at bounding box center [998, 20] width 77 height 22
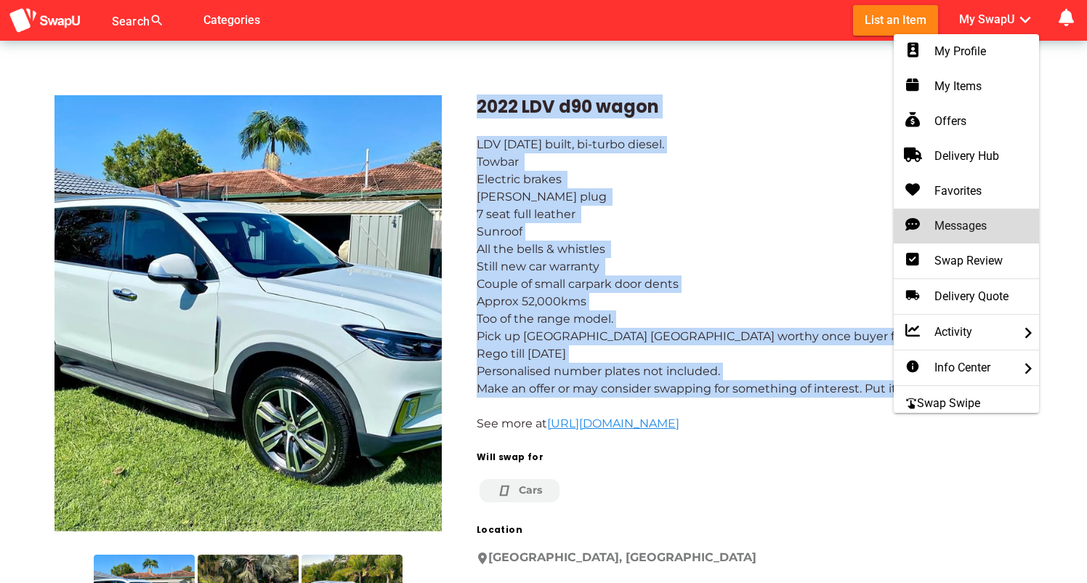
click at [959, 224] on div "Messages" at bounding box center [967, 225] width 122 height 17
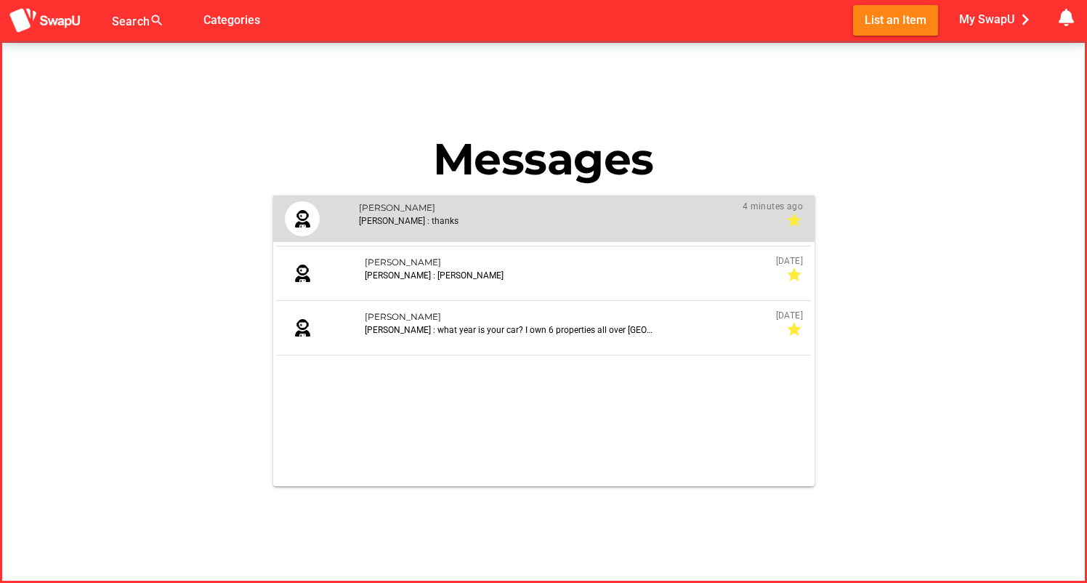
click at [462, 220] on div "[PERSON_NAME] : thanks" at bounding box center [504, 220] width 291 height 13
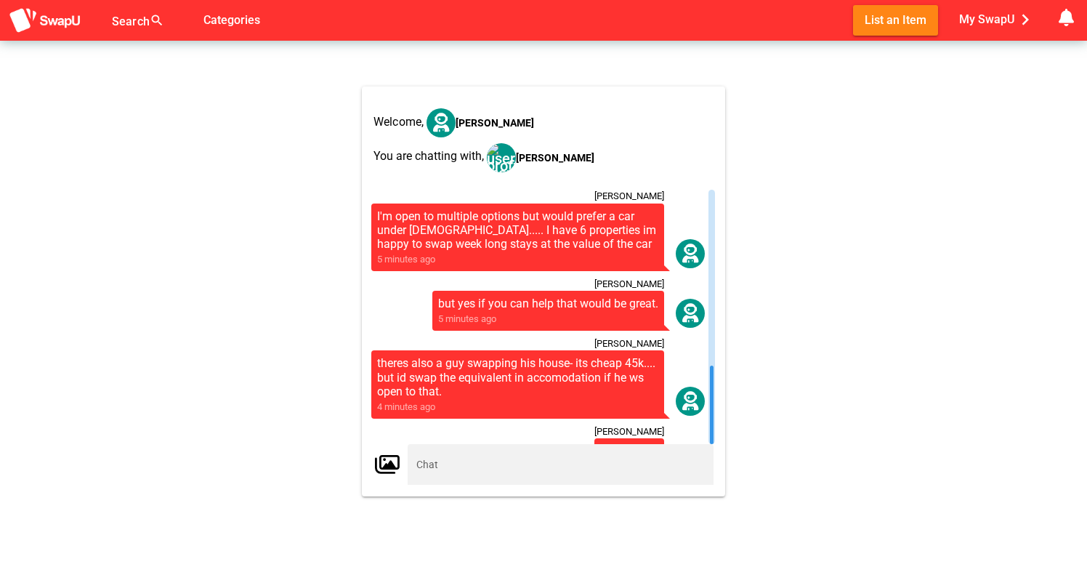
scroll to position [41, 0]
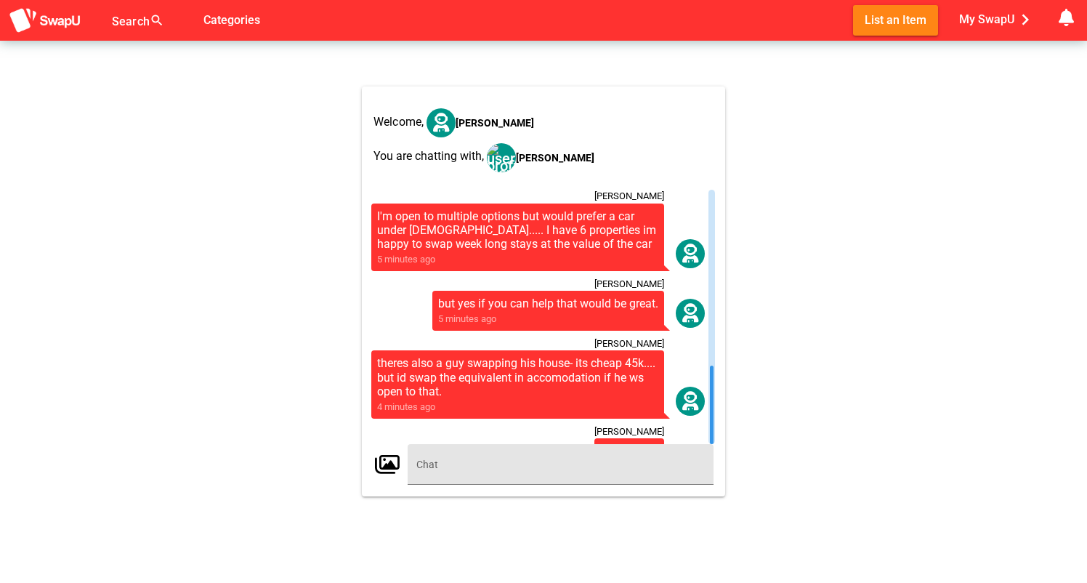
click at [495, 465] on input "text" at bounding box center [561, 464] width 289 height 41
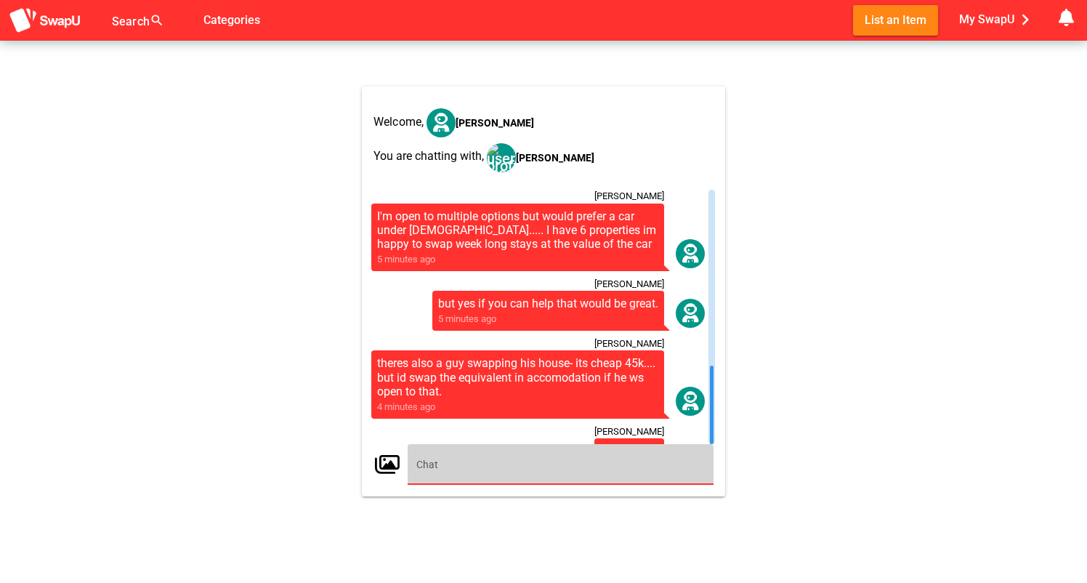
paste input "2022 LDV d90 wagon LDV [DATE] built, bi-turbo diesel. Towbar Electric brakes [P…"
type input "2022 LDV d90 wagon LDV [DATE] built, bi-turbo diesel. Towbar Electric brakes [P…"
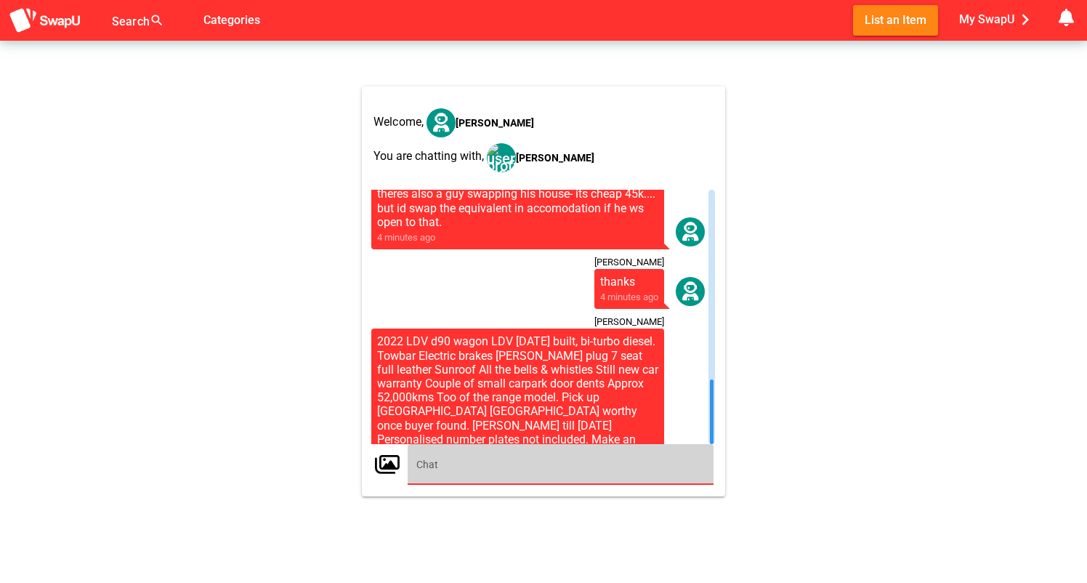
click at [493, 463] on input "text" at bounding box center [561, 464] width 289 height 41
click at [531, 461] on input "this car would be perfect..... I have 6 proepteis around [GEOGRAPHIC_DATA] and …" at bounding box center [561, 464] width 289 height 41
type input "this car would be perfect..... I have 6 holiday properties around [GEOGRAPHIC_D…"
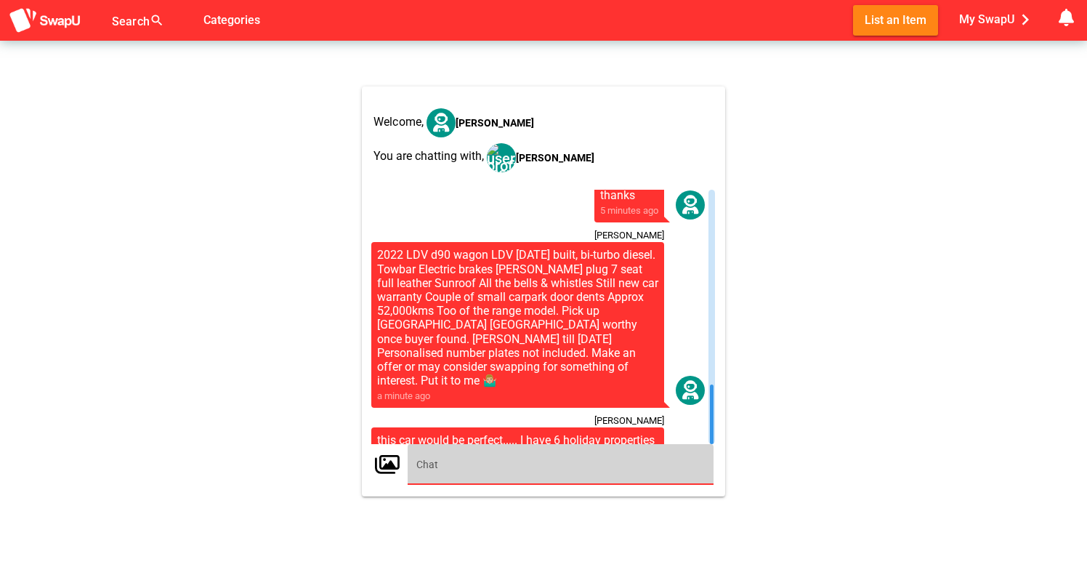
click at [467, 461] on input "text" at bounding box center [561, 464] width 289 height 41
type input "d"
